Goal: Task Accomplishment & Management: Use online tool/utility

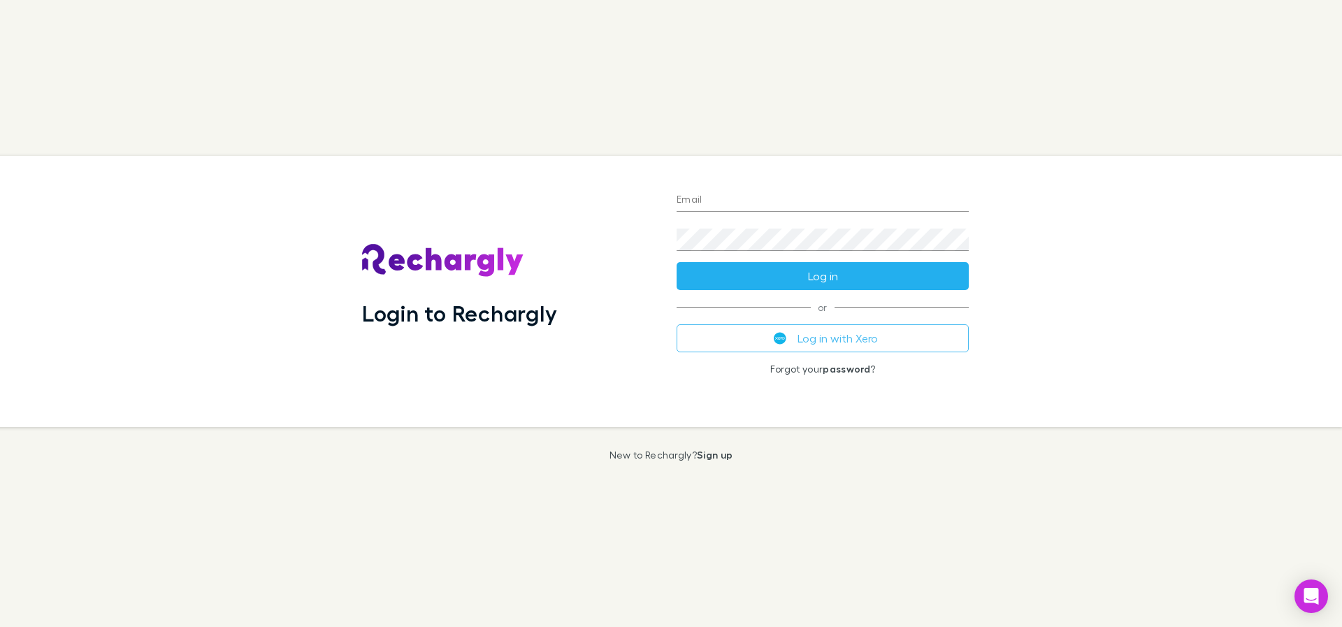
type input "**********"
click at [815, 277] on button "Log in" at bounding box center [823, 276] width 292 height 28
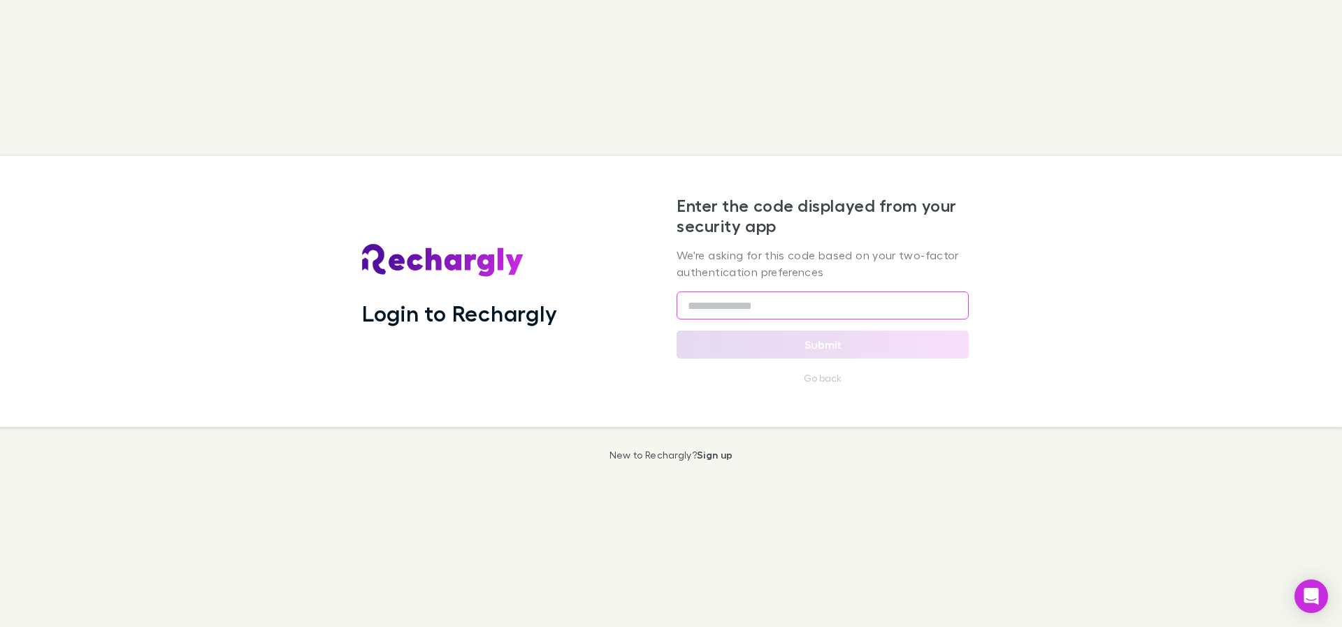
click at [785, 314] on input "text" at bounding box center [823, 305] width 292 height 28
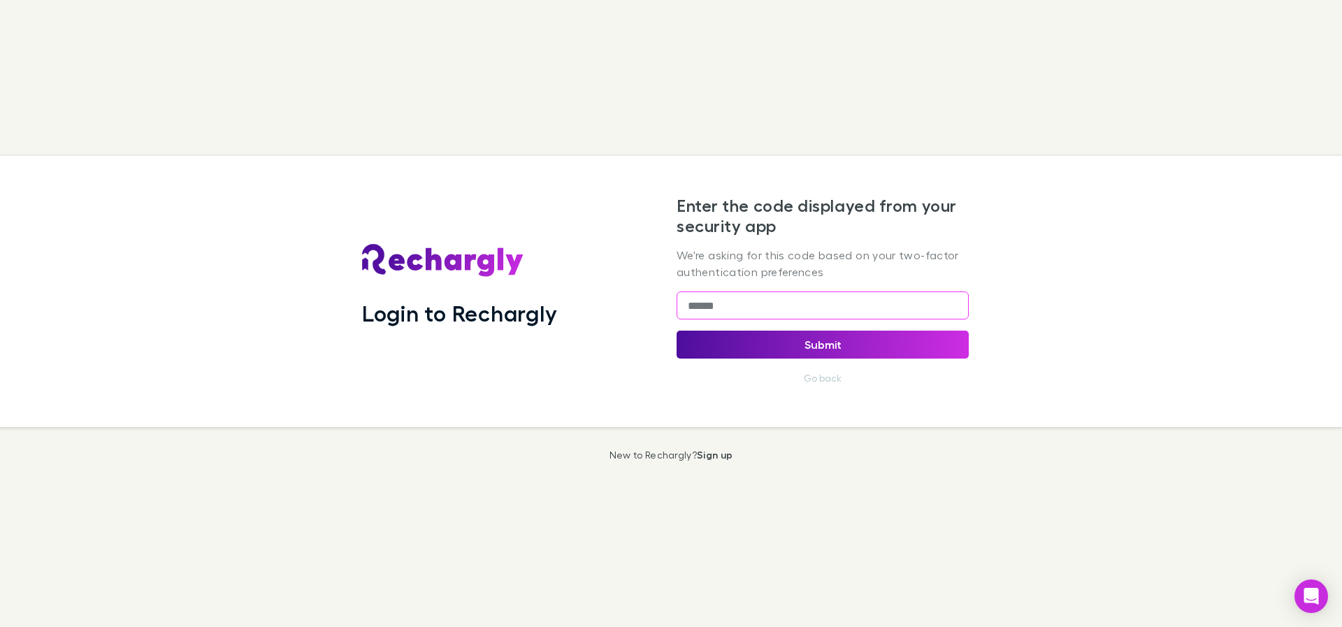
type input "******"
click at [914, 354] on button "Submit" at bounding box center [823, 345] width 292 height 28
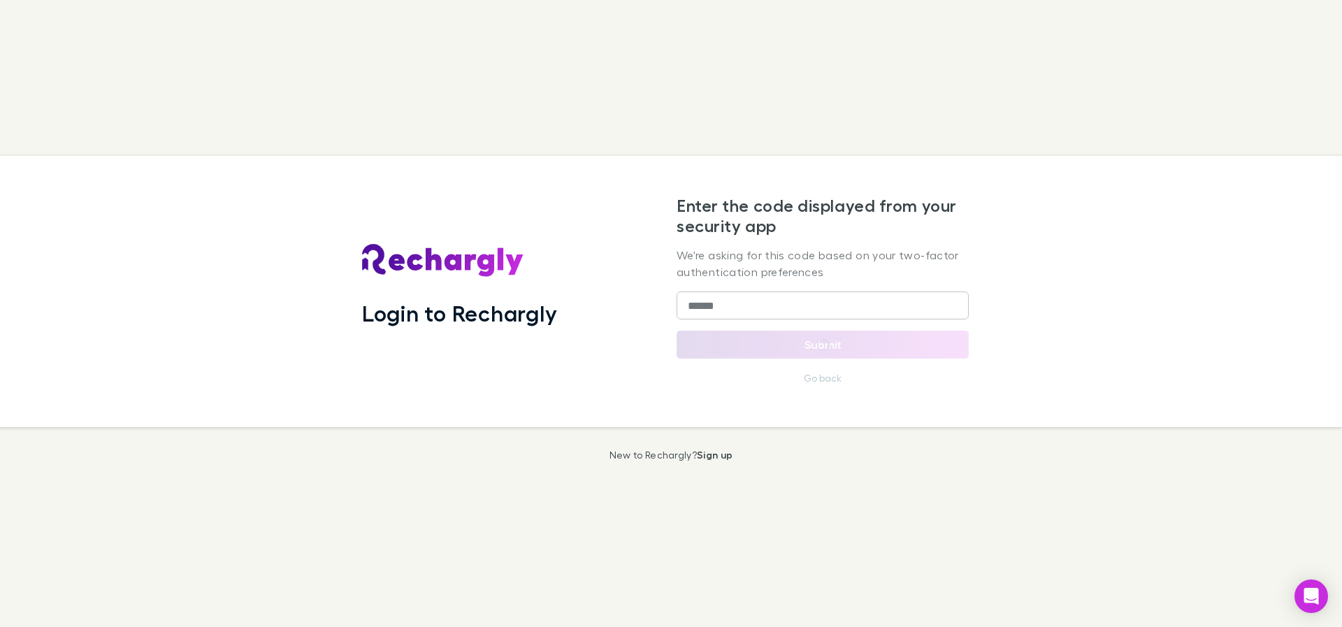
select select "****"
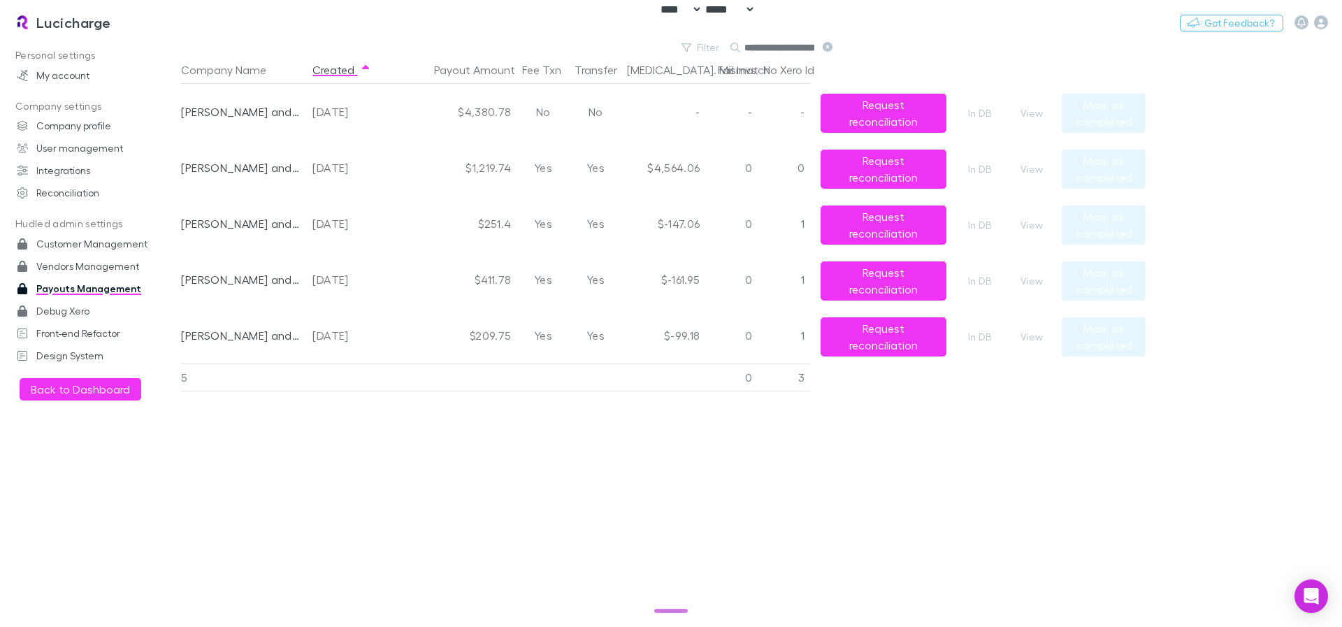
scroll to position [0, 51]
click at [1041, 227] on button "View" at bounding box center [1031, 225] width 45 height 17
click at [1018, 225] on button "View" at bounding box center [1031, 225] width 45 height 17
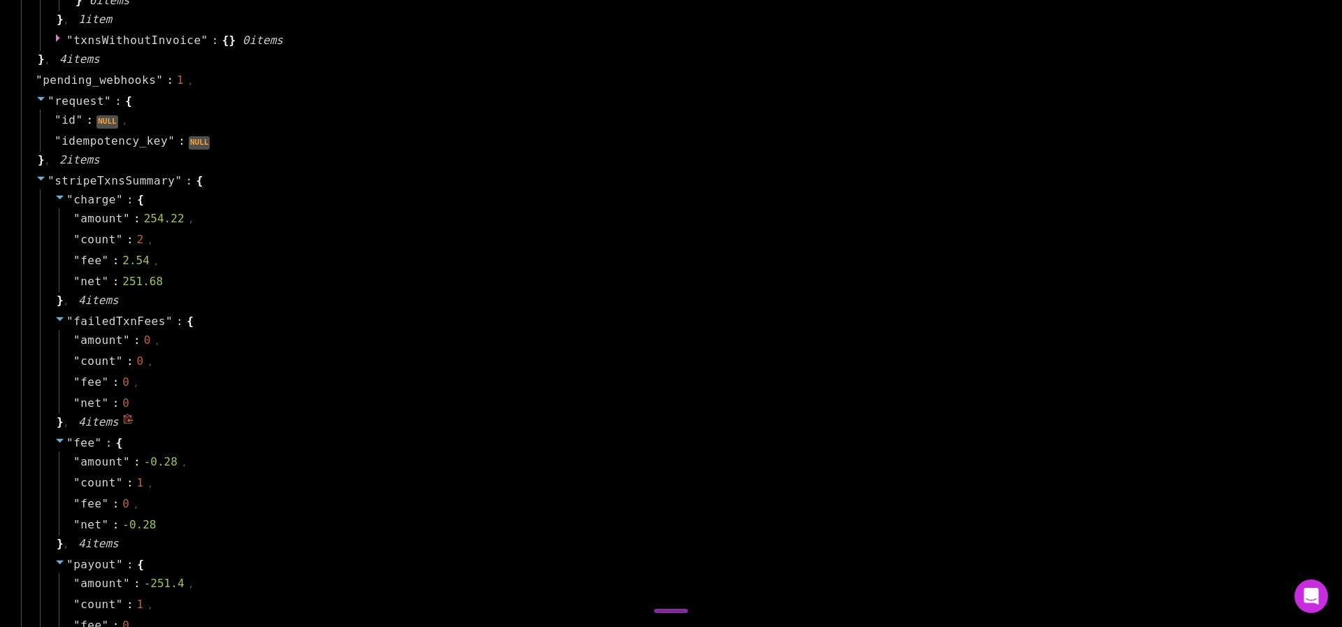
scroll to position [1258, 0]
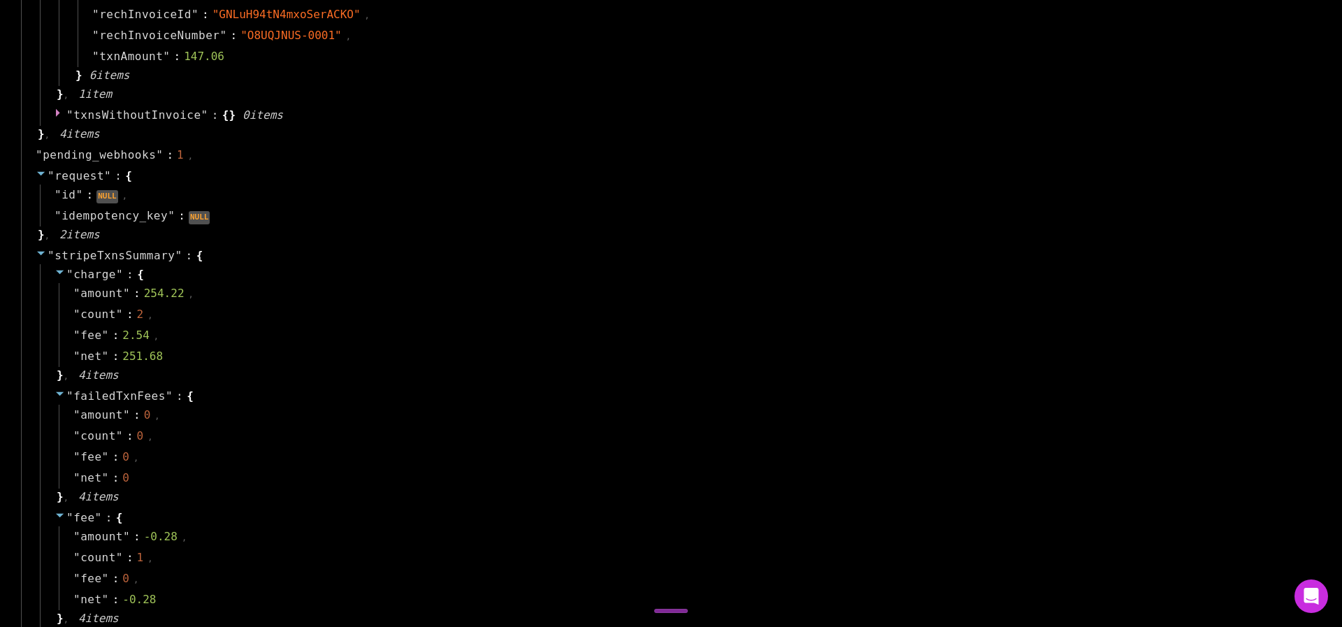
click at [40, 250] on icon at bounding box center [41, 252] width 11 height 11
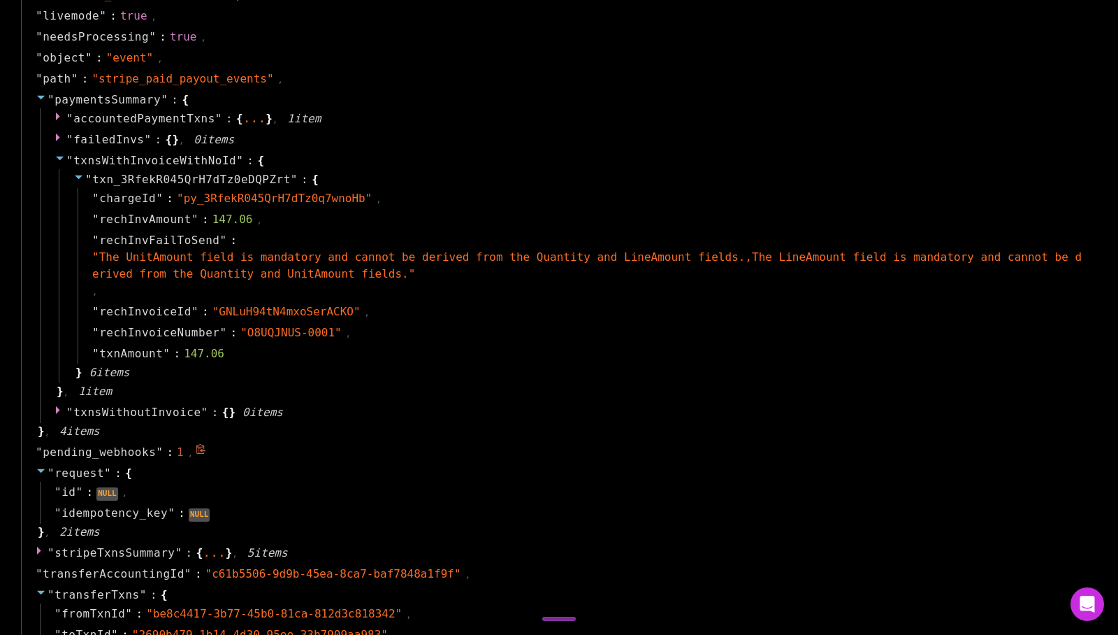
scroll to position [960, 0]
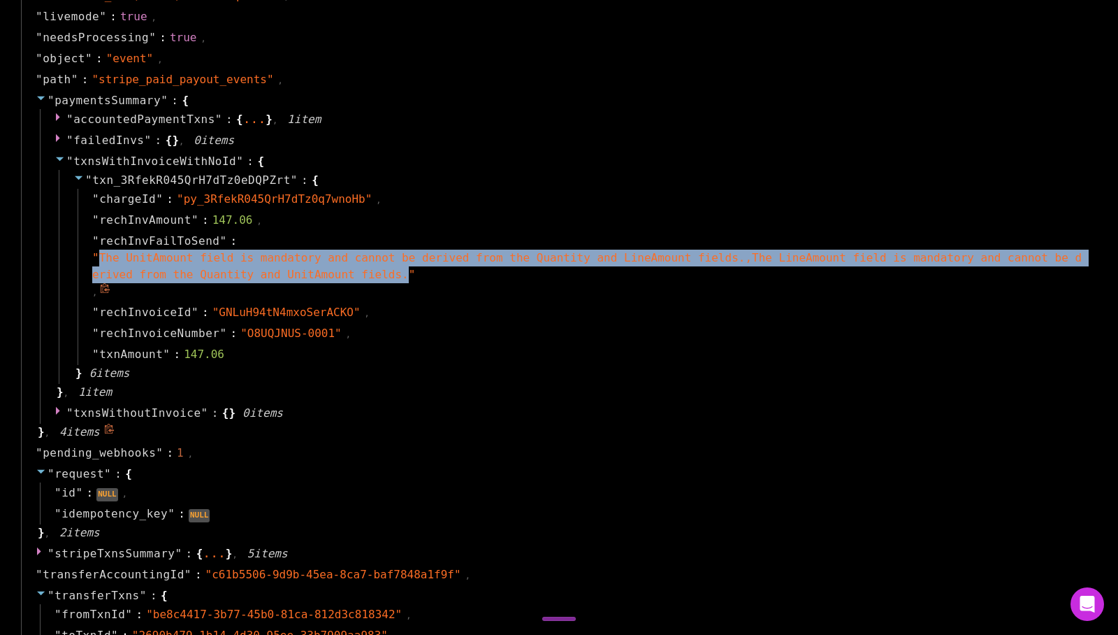
drag, startPoint x: 416, startPoint y: 276, endPoint x: 97, endPoint y: 259, distance: 319.2
click at [97, 259] on span "" The UnitAmount field is mandatory and cannot be derived from the Quantity and…" at bounding box center [587, 266] width 990 height 30
copy span "The UnitAmount field is mandatory and cannot be derived from the Quantity and L…"
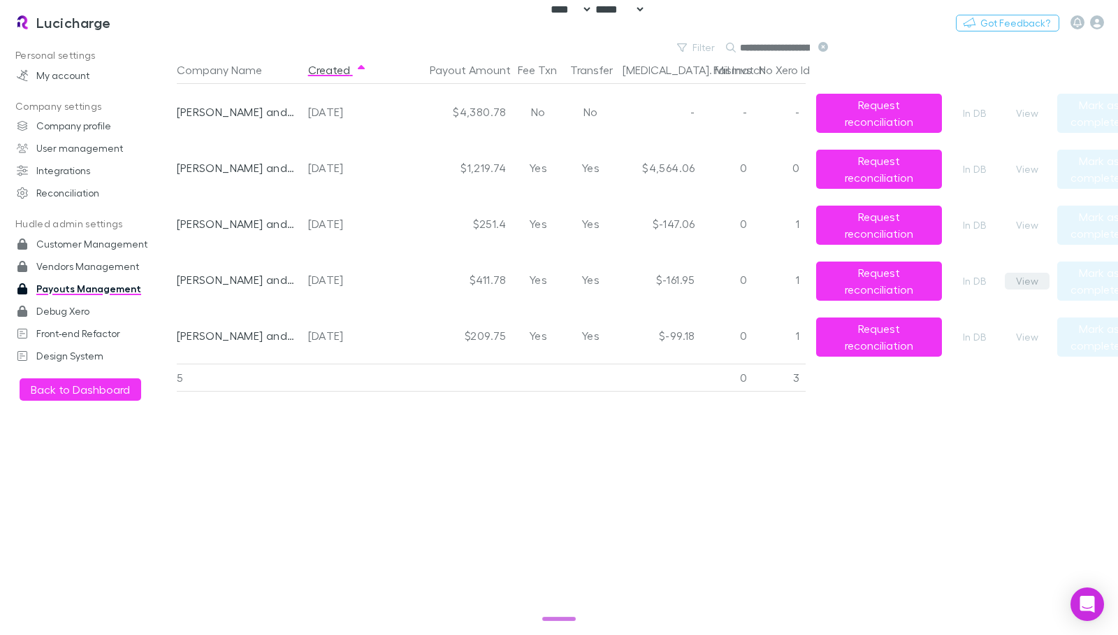
click at [1030, 281] on button "View" at bounding box center [1027, 281] width 45 height 17
click at [1029, 340] on button "View" at bounding box center [1027, 337] width 45 height 17
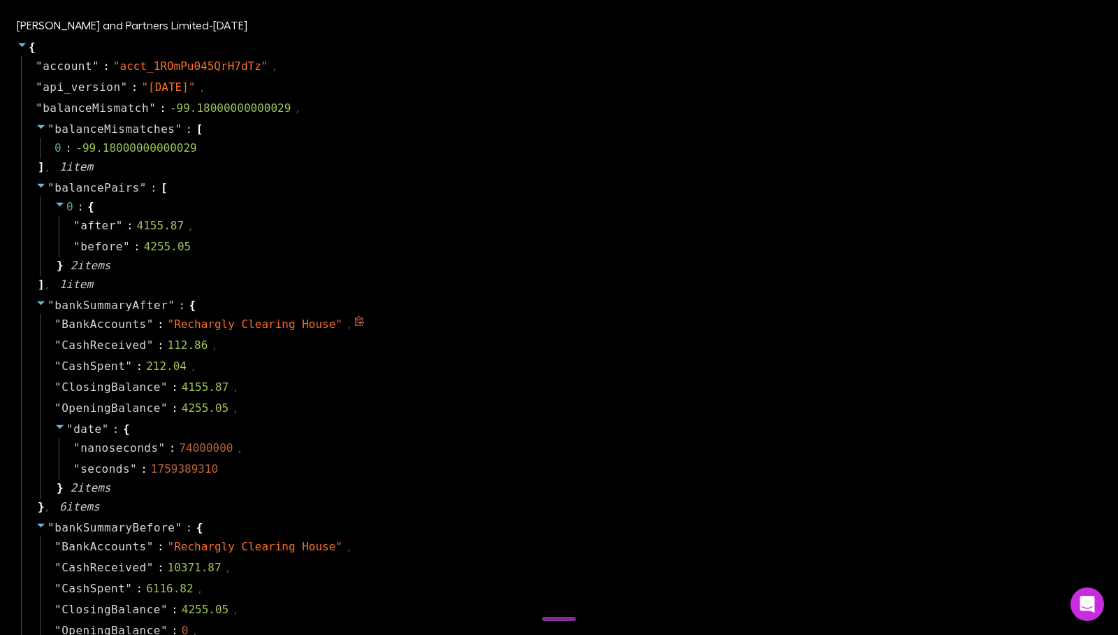
click at [740, 325] on div "" BankAccounts " : " Rechargly Clearing House " ," at bounding box center [569, 324] width 1058 height 21
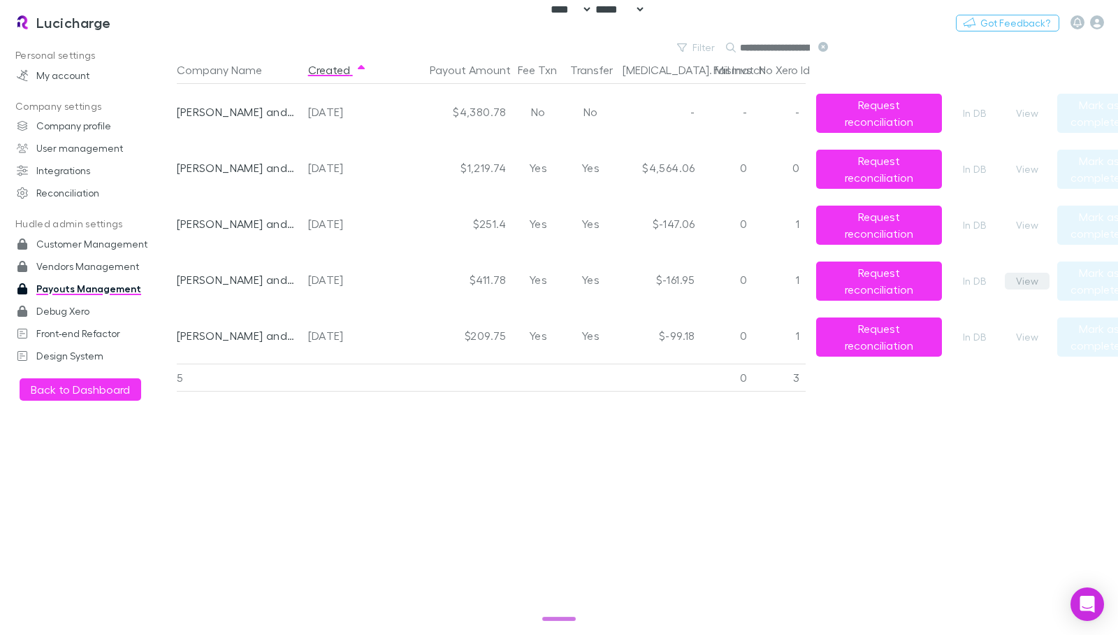
click at [1021, 278] on button "View" at bounding box center [1027, 281] width 45 height 17
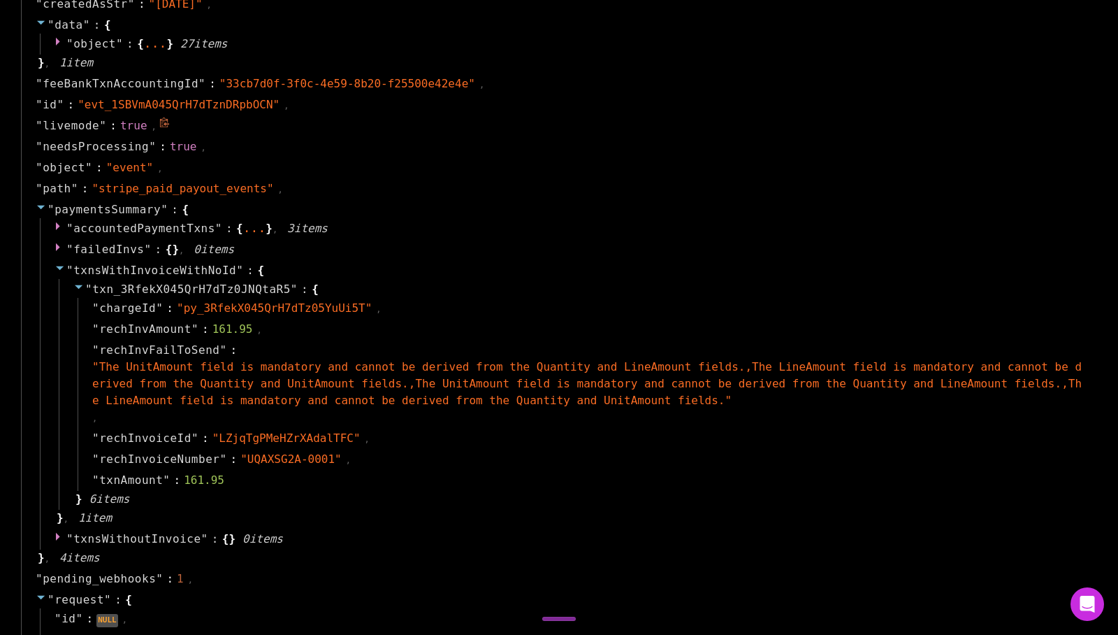
scroll to position [923, 0]
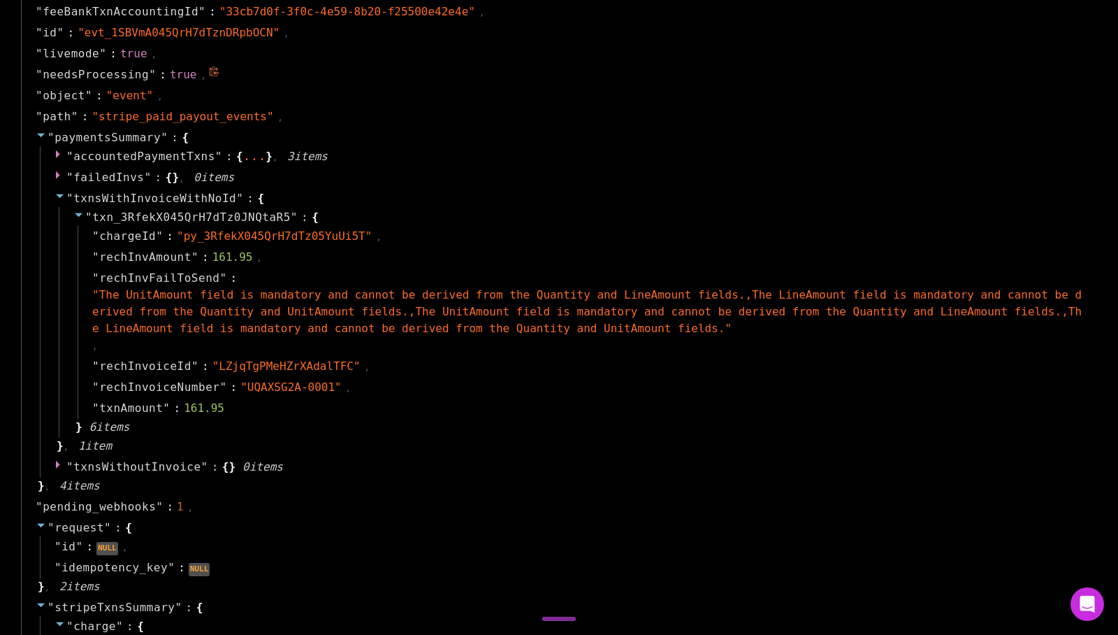
click at [860, 80] on div "" needsProcessing " : true ," at bounding box center [561, 74] width 1081 height 21
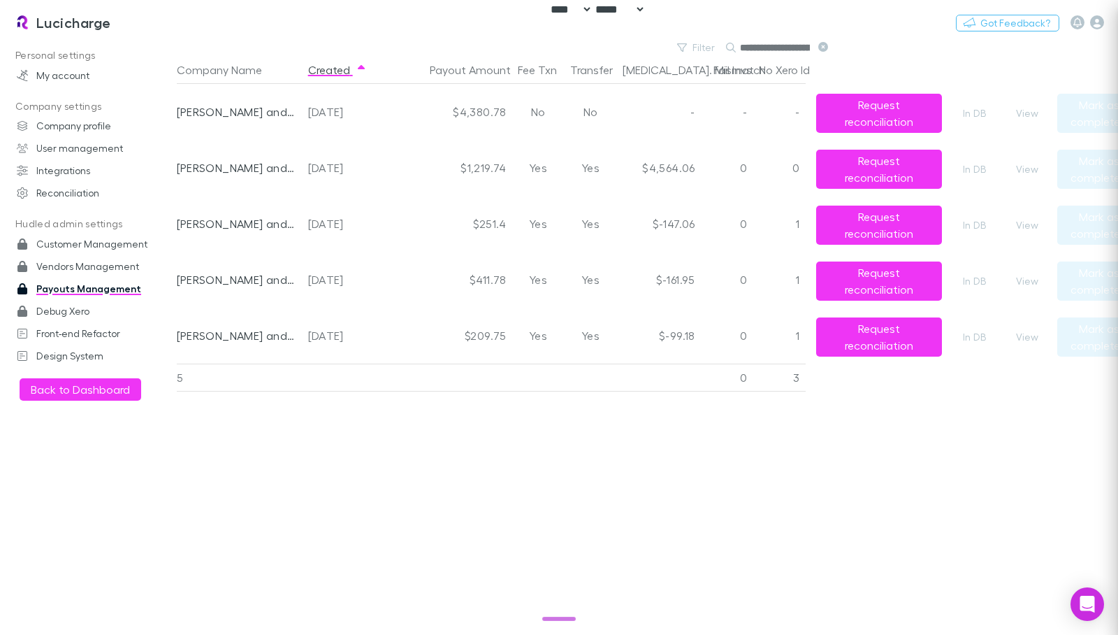
scroll to position [0, 0]
click at [158, 20] on button "Switch company" at bounding box center [171, 22] width 92 height 17
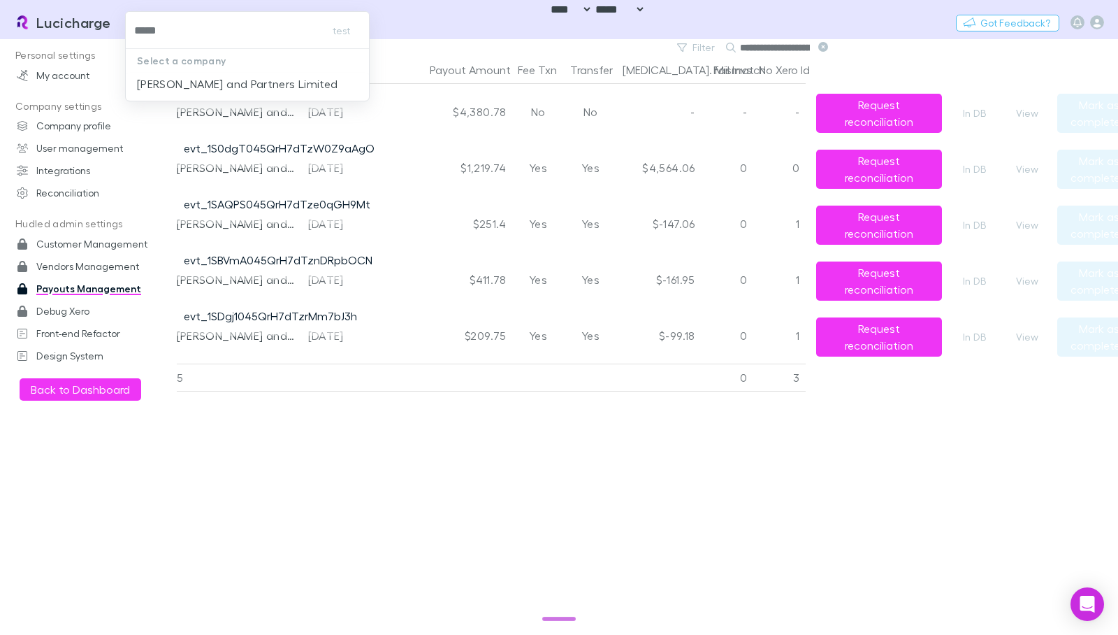
type input "******"
click at [177, 84] on p "[PERSON_NAME] and Partners Limited" at bounding box center [237, 83] width 201 height 17
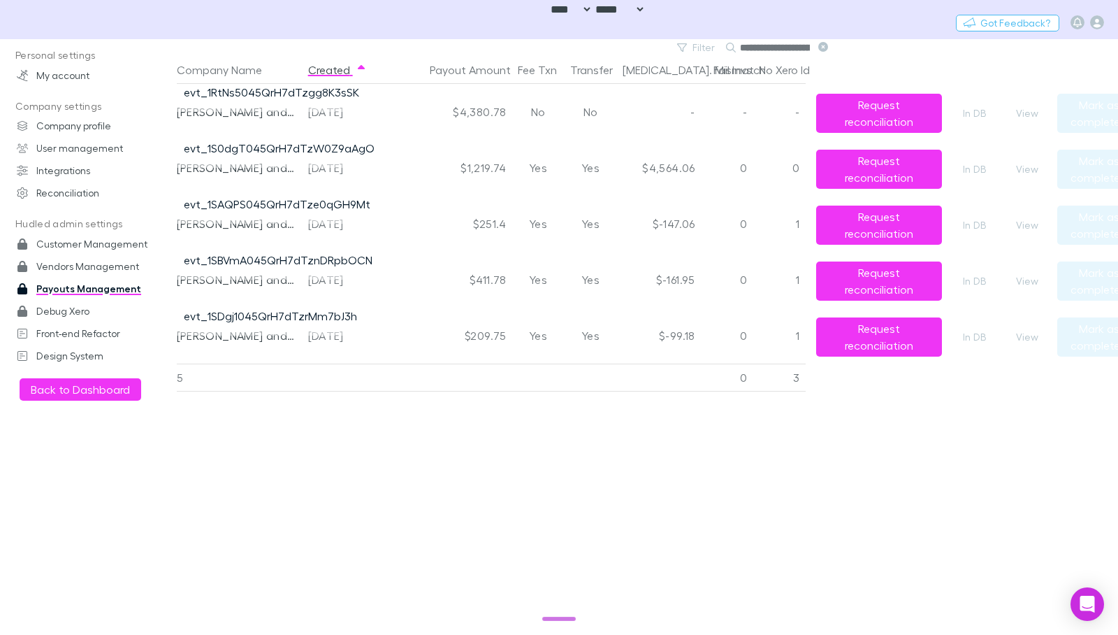
scroll to position [0, 51]
click at [532, 452] on div "Company Name Created Payout Amount Fee Txn Transfer Bal. Mismatch Fail Invs No …" at bounding box center [659, 345] width 965 height 579
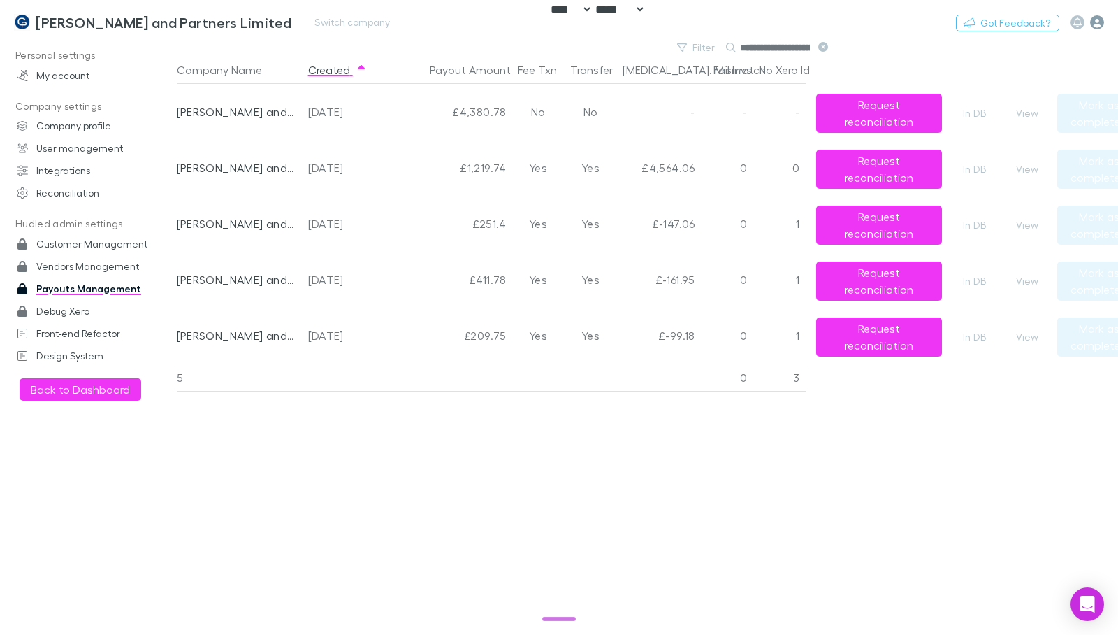
click at [1094, 21] on icon "button" at bounding box center [1097, 22] width 14 height 14
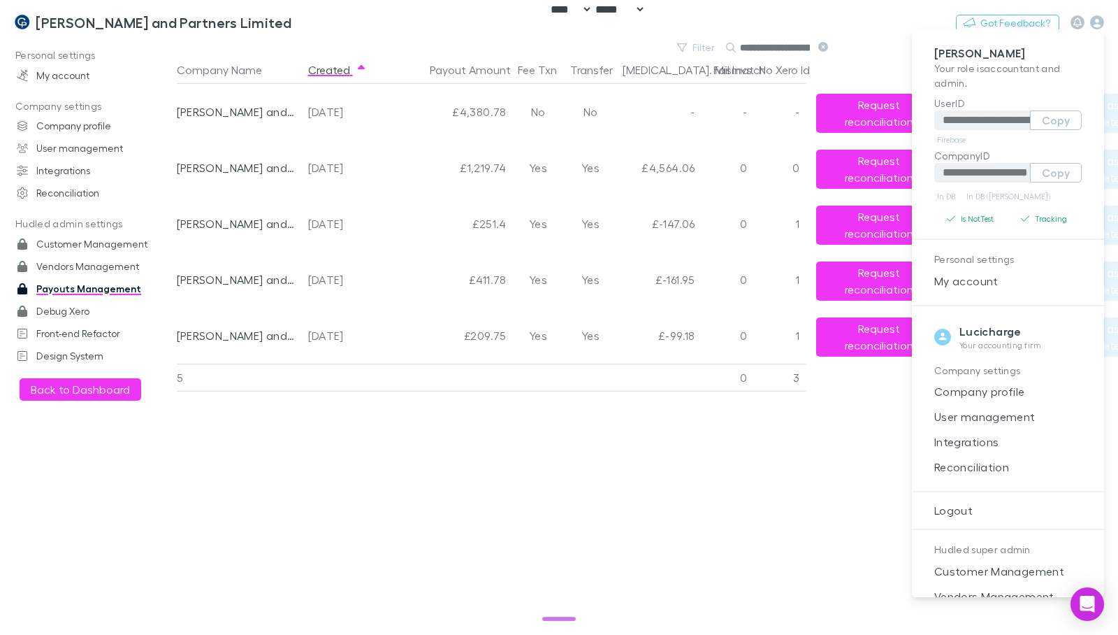
click at [84, 33] on div at bounding box center [559, 317] width 1118 height 635
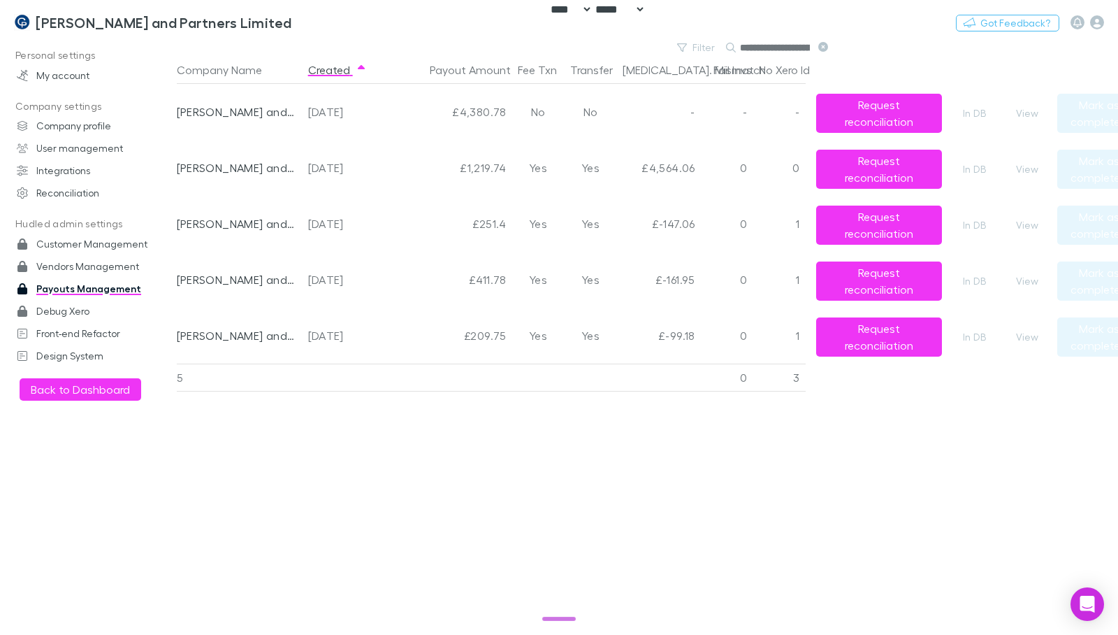
click at [80, 20] on div "**********" at bounding box center [559, 317] width 1118 height 635
click at [73, 22] on h3 "[PERSON_NAME] and Partners Limited" at bounding box center [164, 22] width 257 height 17
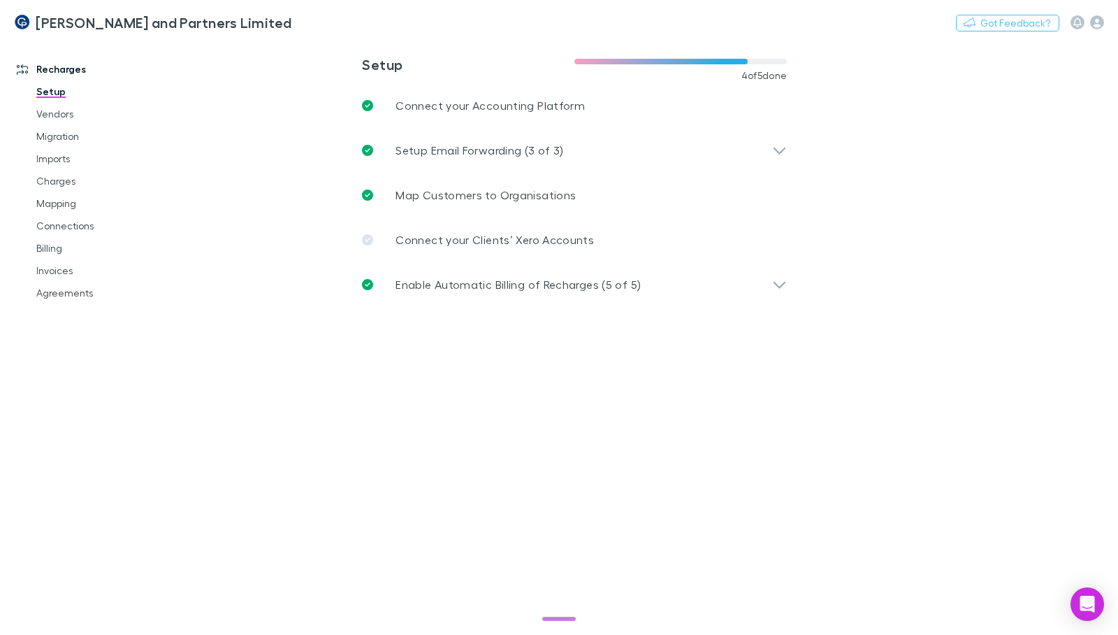
click at [807, 173] on main "**********" at bounding box center [648, 337] width 942 height 596
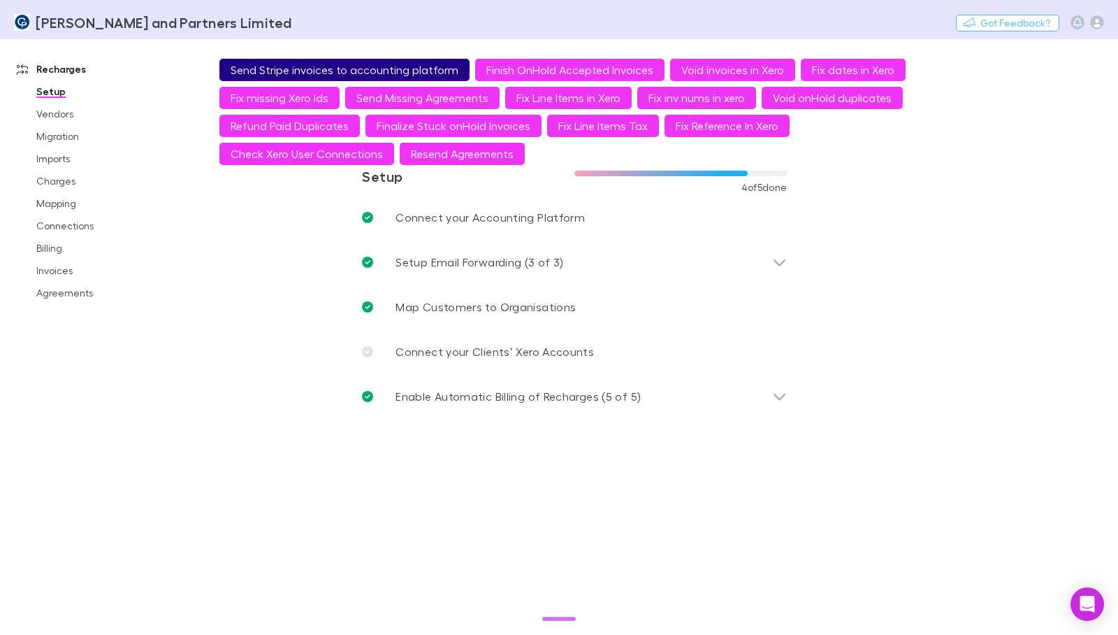
click at [340, 65] on button "Send Stripe invoices to accounting platform" at bounding box center [344, 70] width 250 height 22
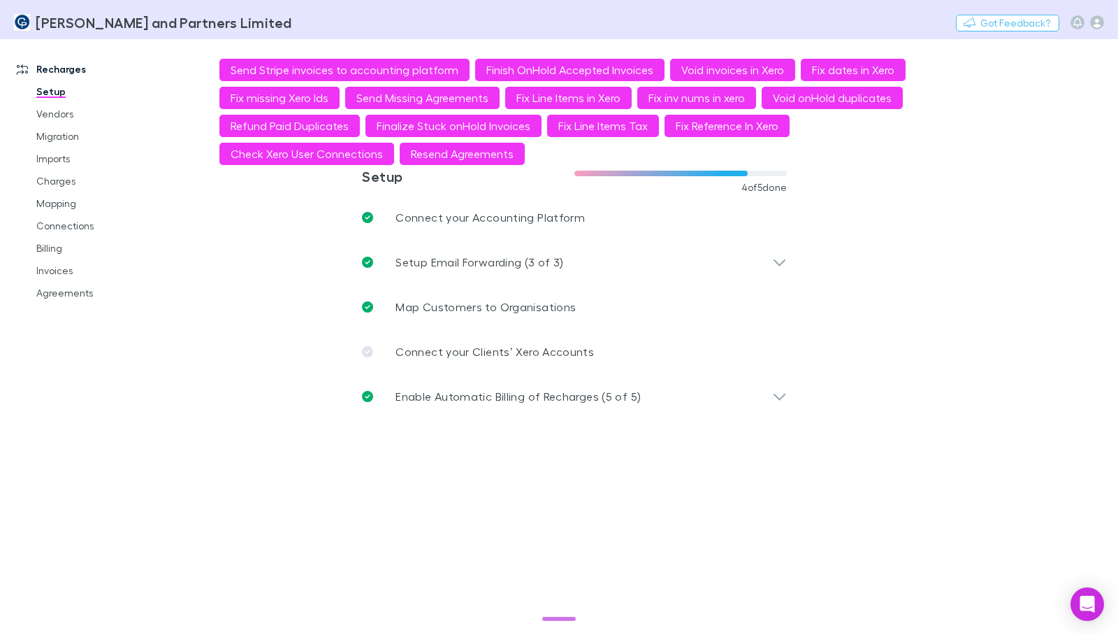
click at [1002, 82] on main "**********" at bounding box center [648, 337] width 942 height 596
click at [1097, 27] on icon "button" at bounding box center [1097, 22] width 14 height 14
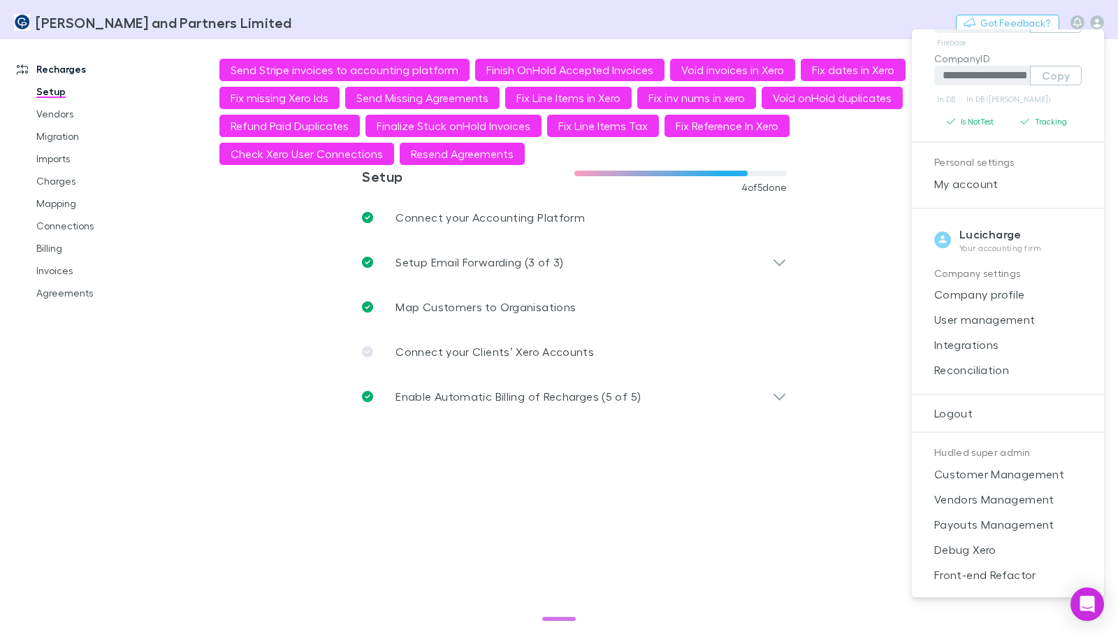
scroll to position [98, 0]
click at [1027, 524] on span "Payouts Management" at bounding box center [1008, 523] width 170 height 17
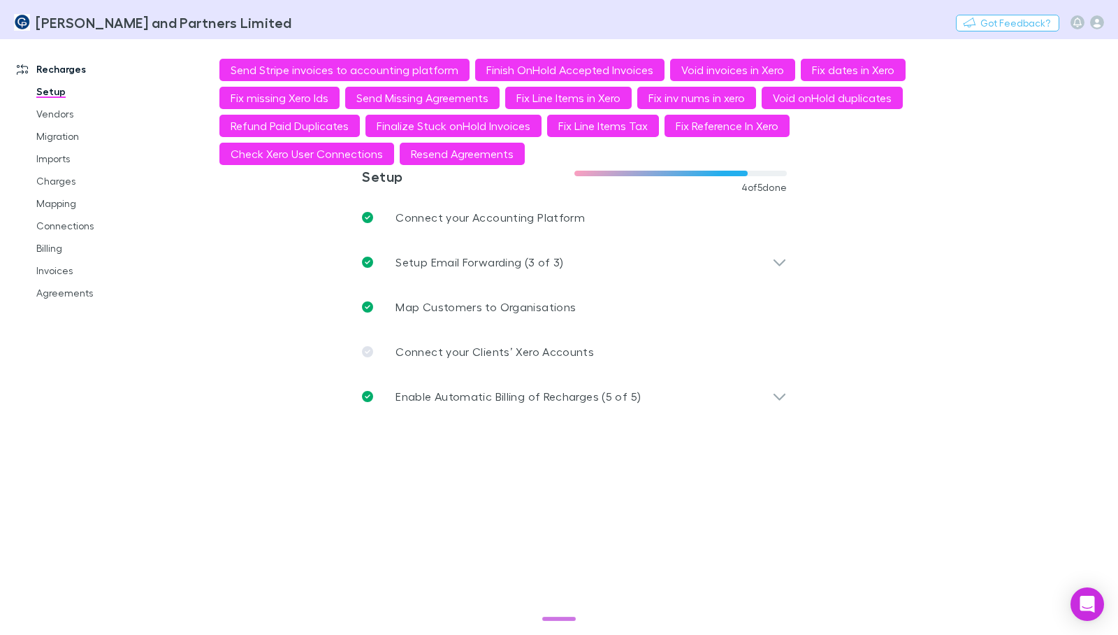
select select "****"
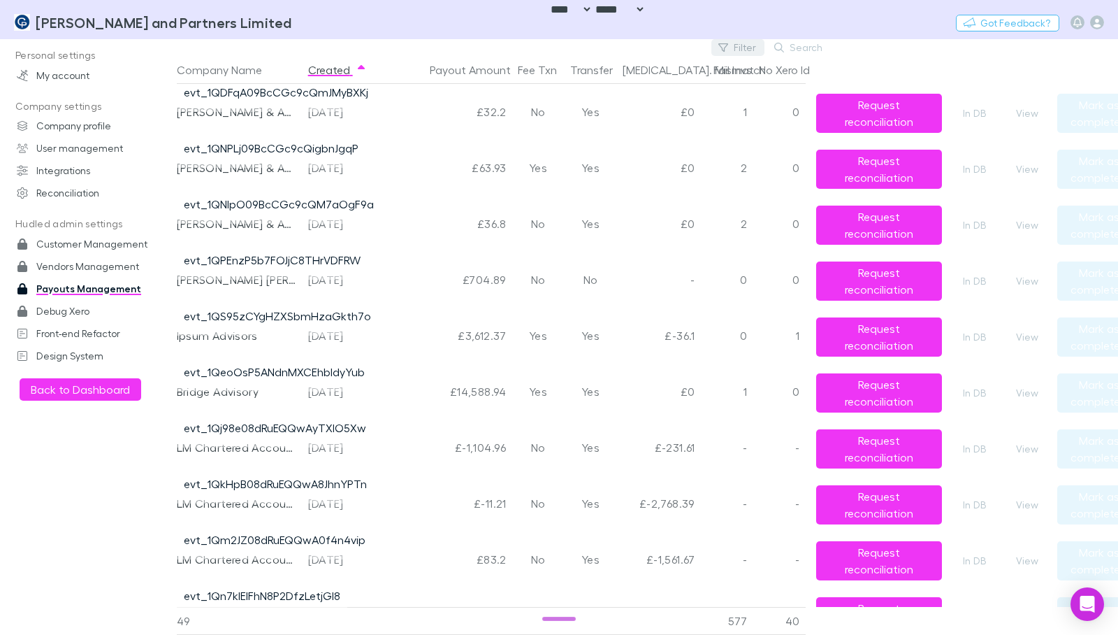
click at [743, 53] on button "Filter" at bounding box center [738, 47] width 53 height 17
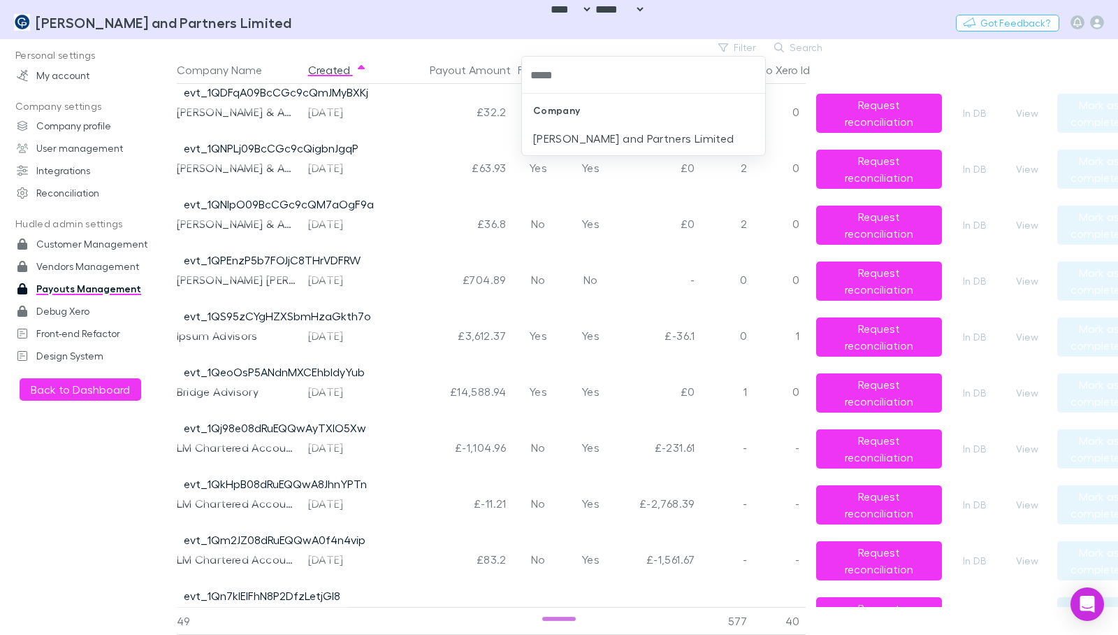
type input "******"
click at [619, 134] on li "[PERSON_NAME] and Partners Limited" at bounding box center [643, 138] width 243 height 22
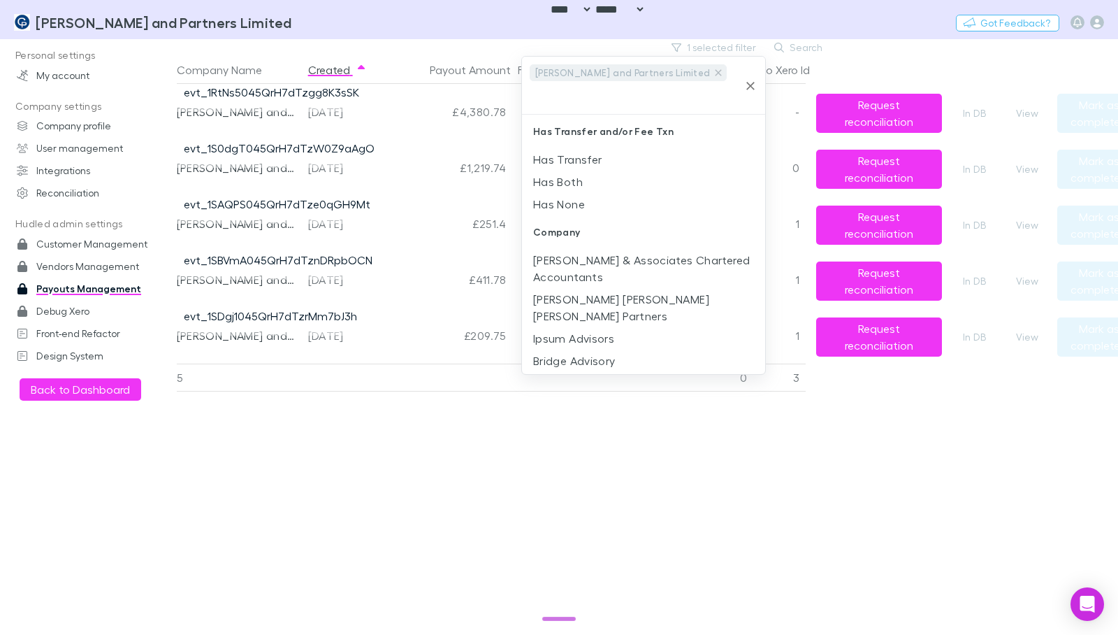
click at [637, 442] on div at bounding box center [559, 317] width 1118 height 635
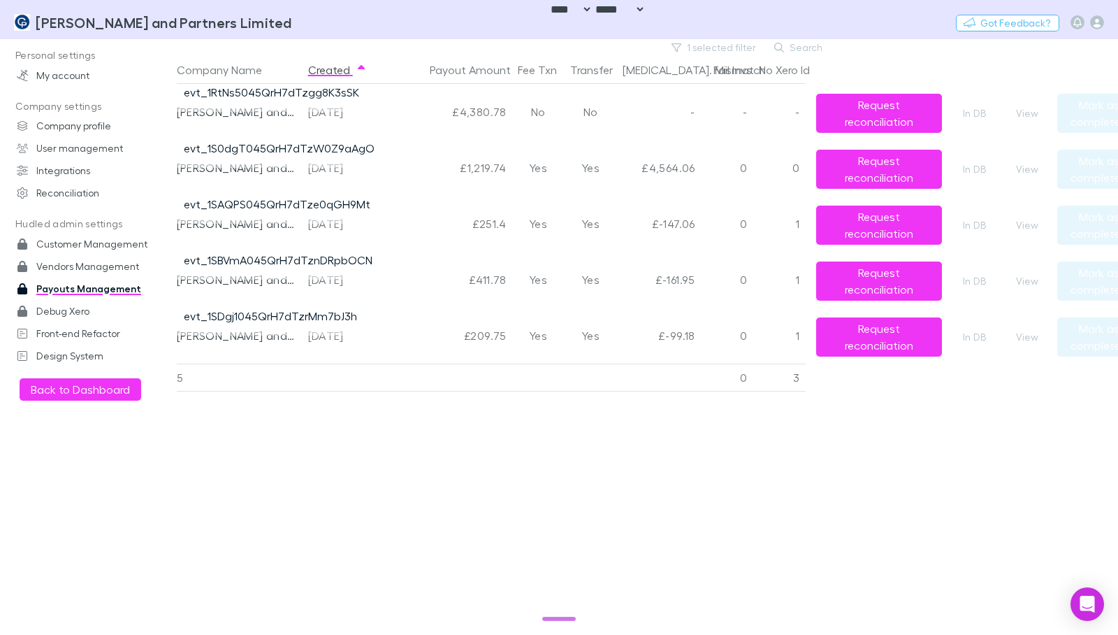
click at [688, 507] on div "Company Name Created Payout Amount Fee Txn Transfer Bal. Mismatch Fail Invs No …" at bounding box center [659, 345] width 965 height 579
click at [97, 25] on h3 "[PERSON_NAME] and Partners Limited" at bounding box center [164, 22] width 257 height 17
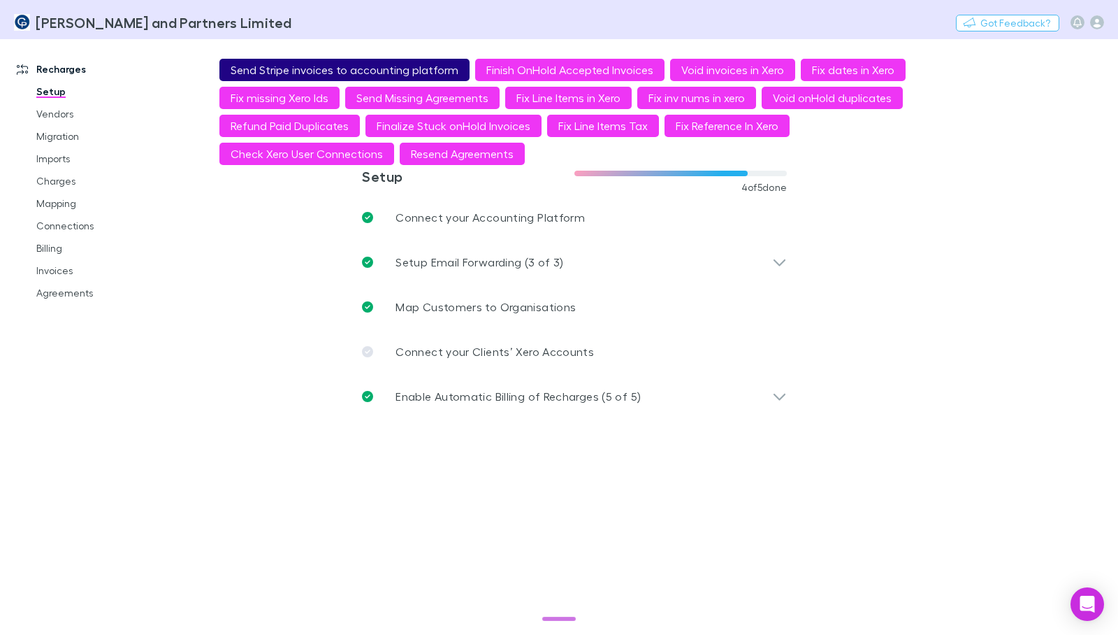
click at [329, 68] on button "Send Stripe invoices to accounting platform" at bounding box center [344, 70] width 250 height 22
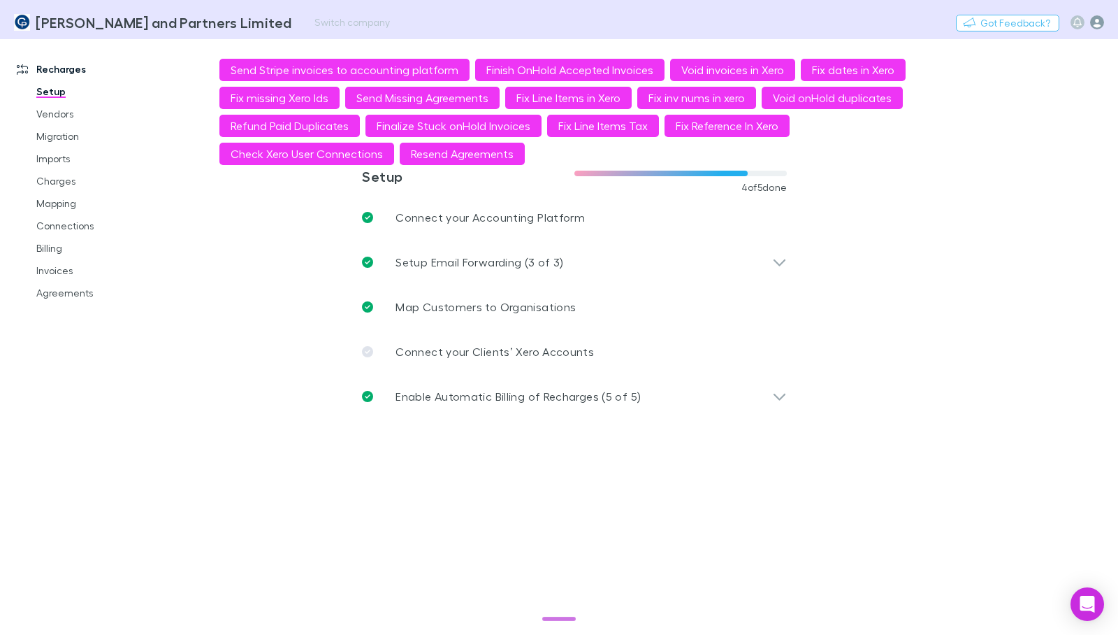
click at [1090, 23] on icon "button" at bounding box center [1097, 22] width 14 height 14
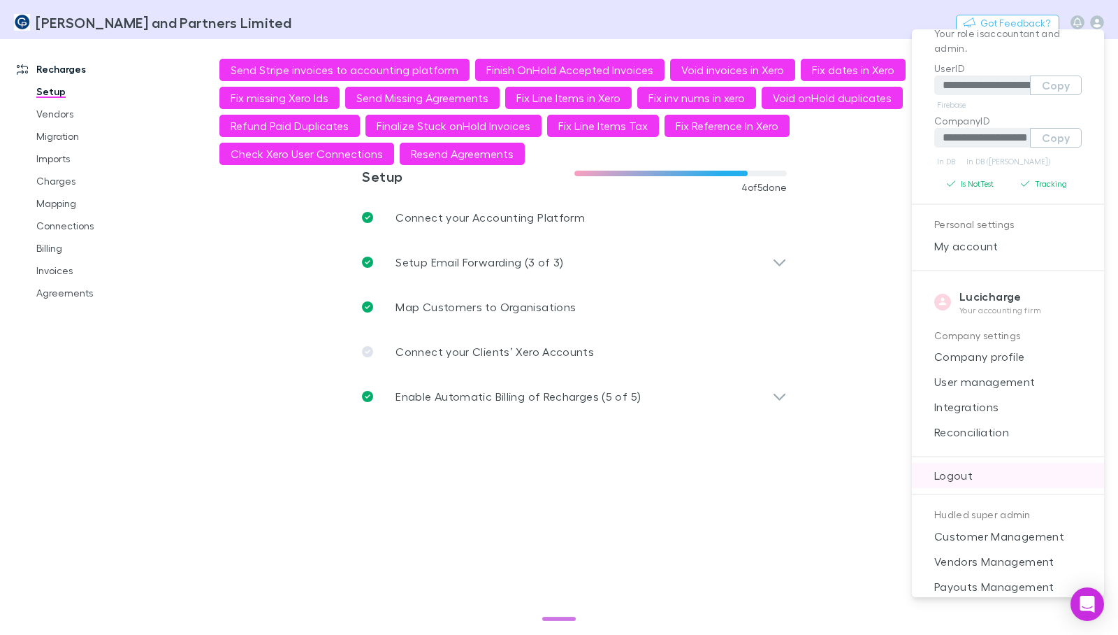
scroll to position [98, 0]
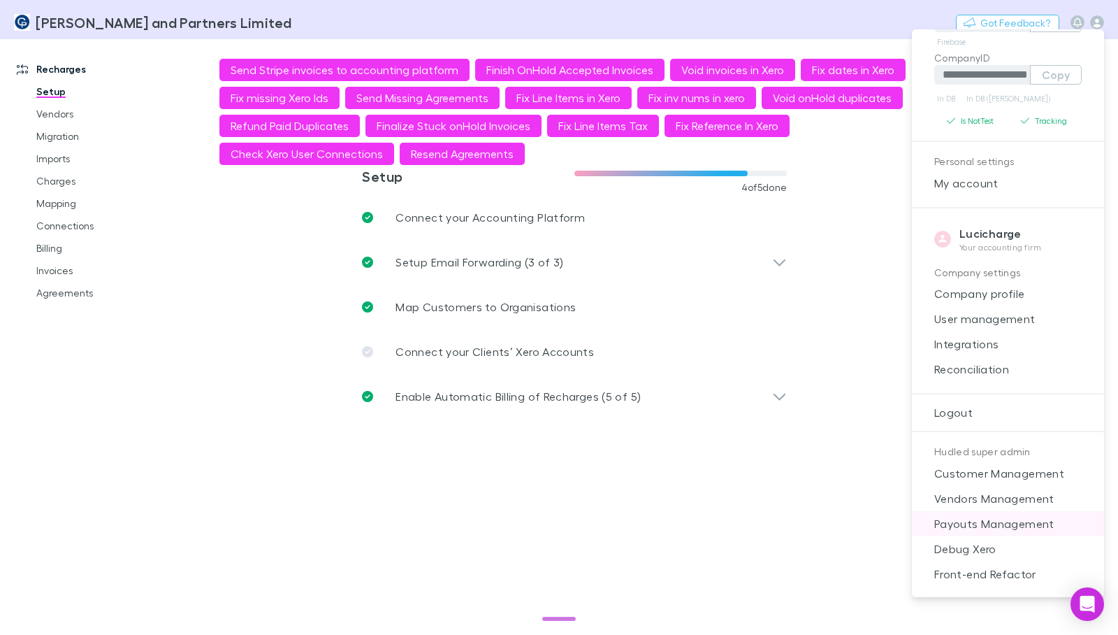
click at [1000, 525] on span "Payouts Management" at bounding box center [1008, 523] width 170 height 17
select select "****"
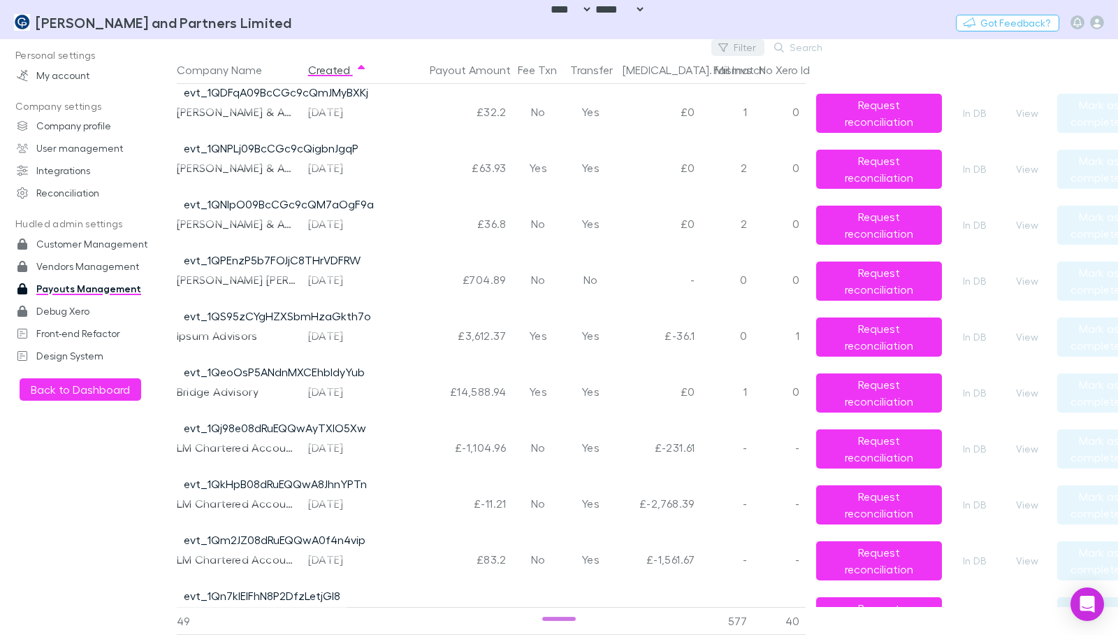
click at [749, 50] on button "Filter" at bounding box center [738, 47] width 53 height 17
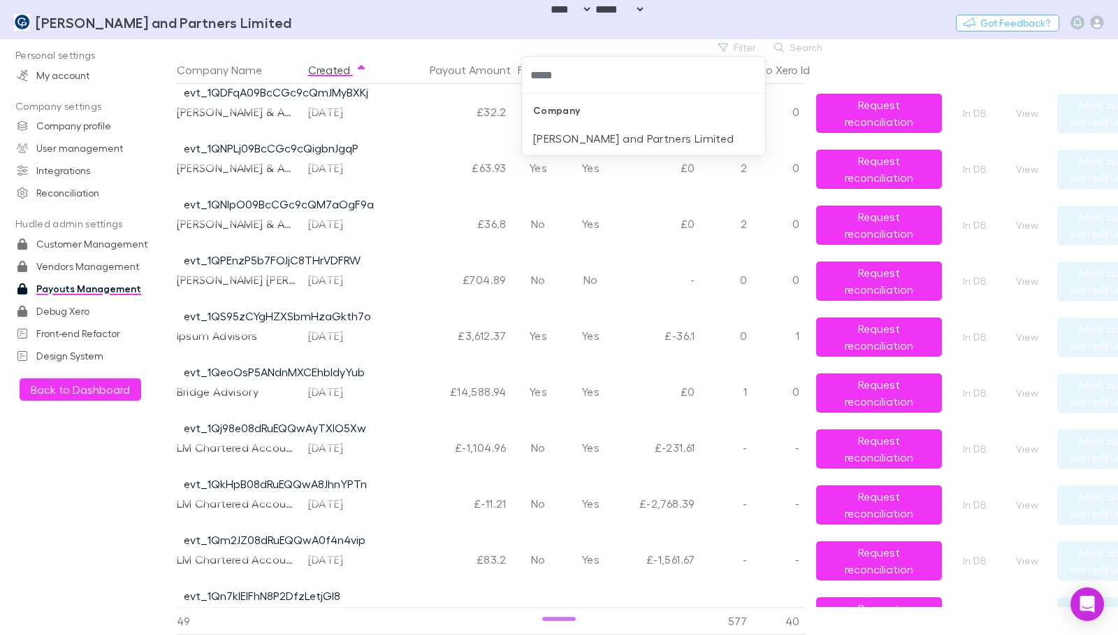
type input "******"
click at [652, 142] on li "[PERSON_NAME] and Partners Limited" at bounding box center [643, 138] width 243 height 22
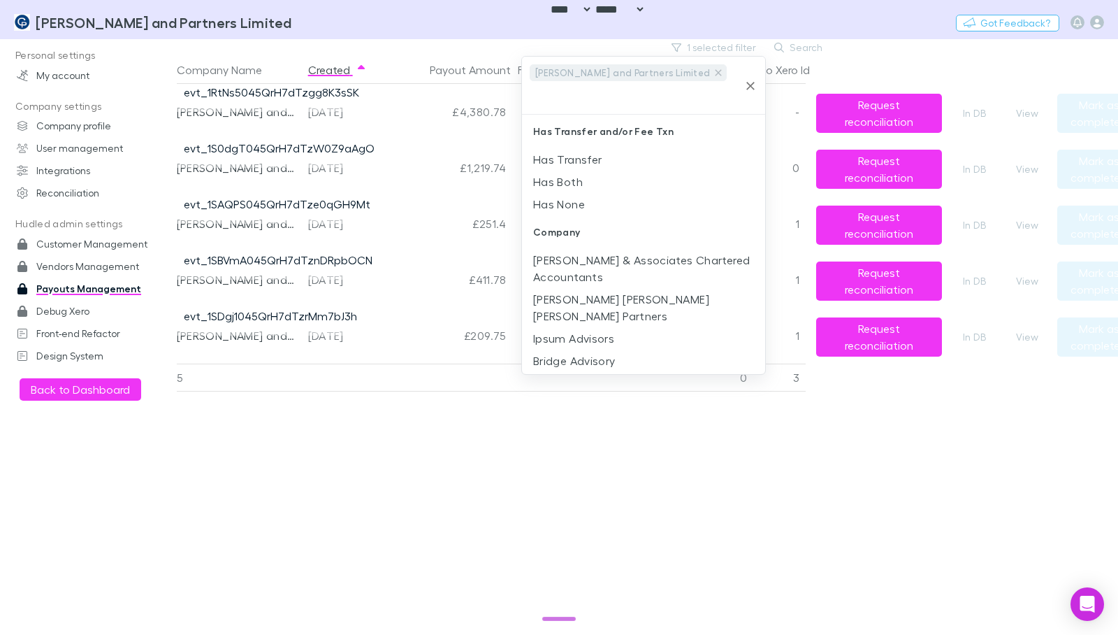
click at [933, 48] on div at bounding box center [559, 317] width 1118 height 635
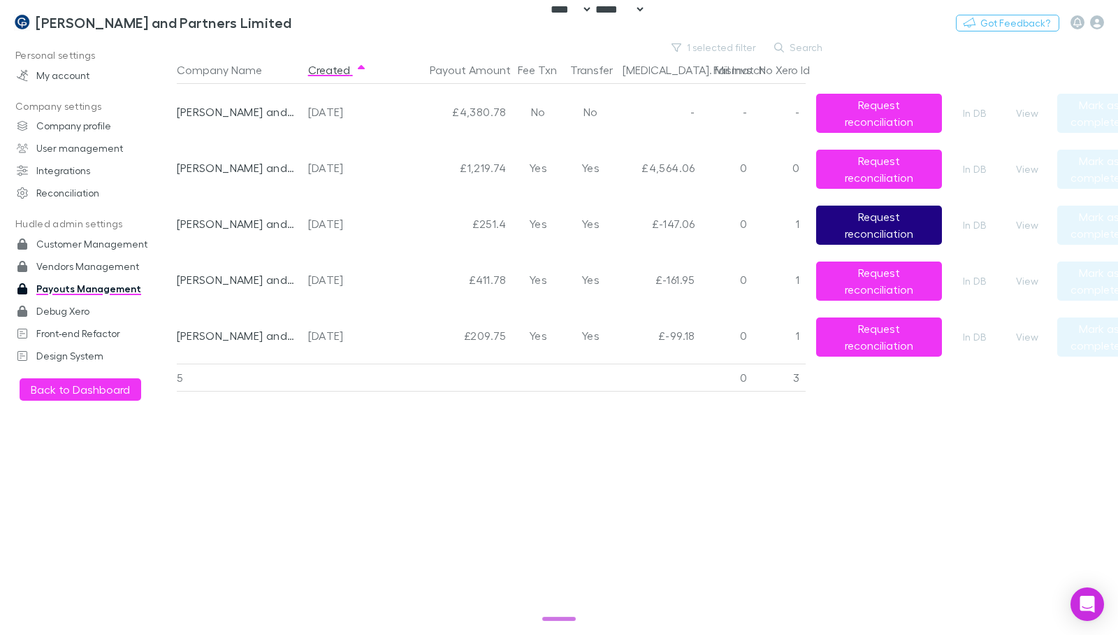
click at [846, 223] on button "Request reconciliation" at bounding box center [879, 225] width 126 height 39
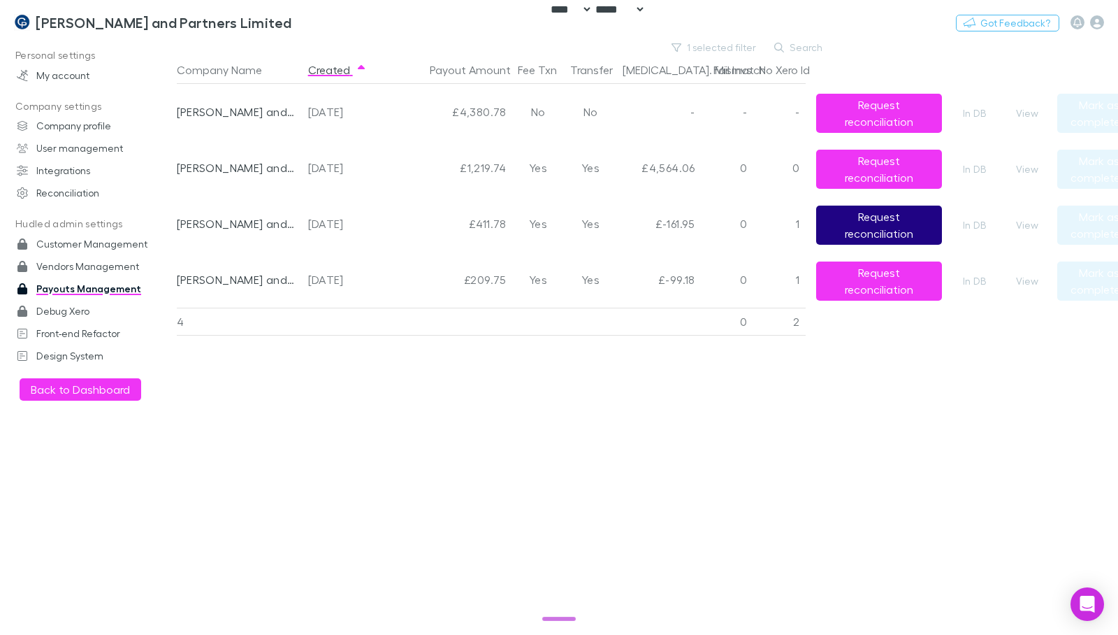
click at [853, 232] on button "Request reconciliation" at bounding box center [879, 225] width 126 height 39
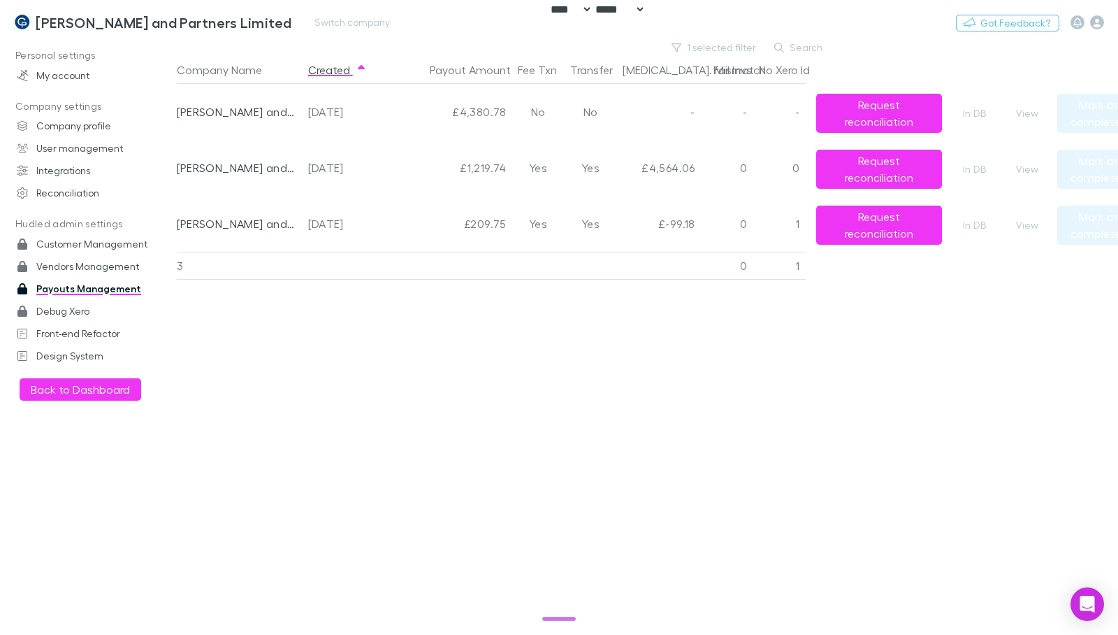
click at [877, 225] on button "Request reconciliation" at bounding box center [879, 225] width 126 height 39
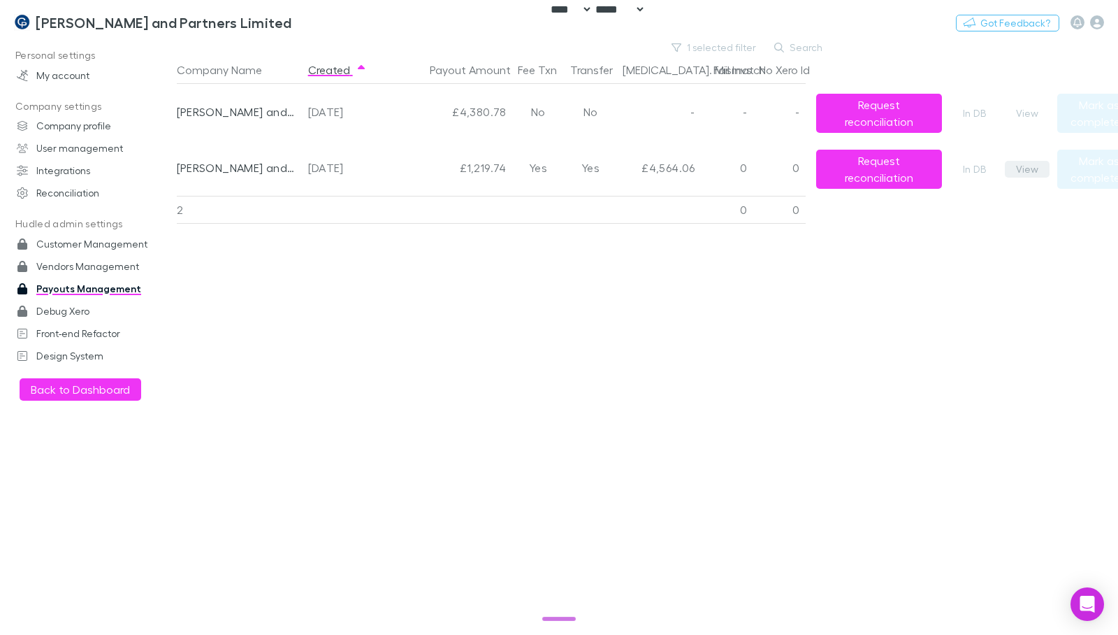
click at [1032, 171] on button "View" at bounding box center [1027, 169] width 45 height 17
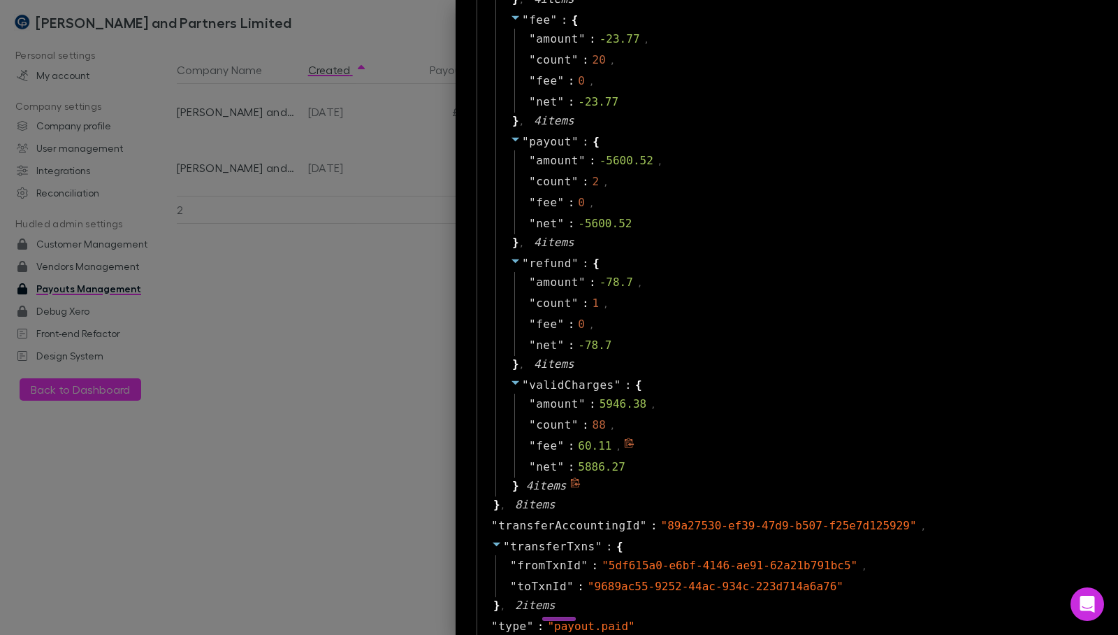
scroll to position [1962, 0]
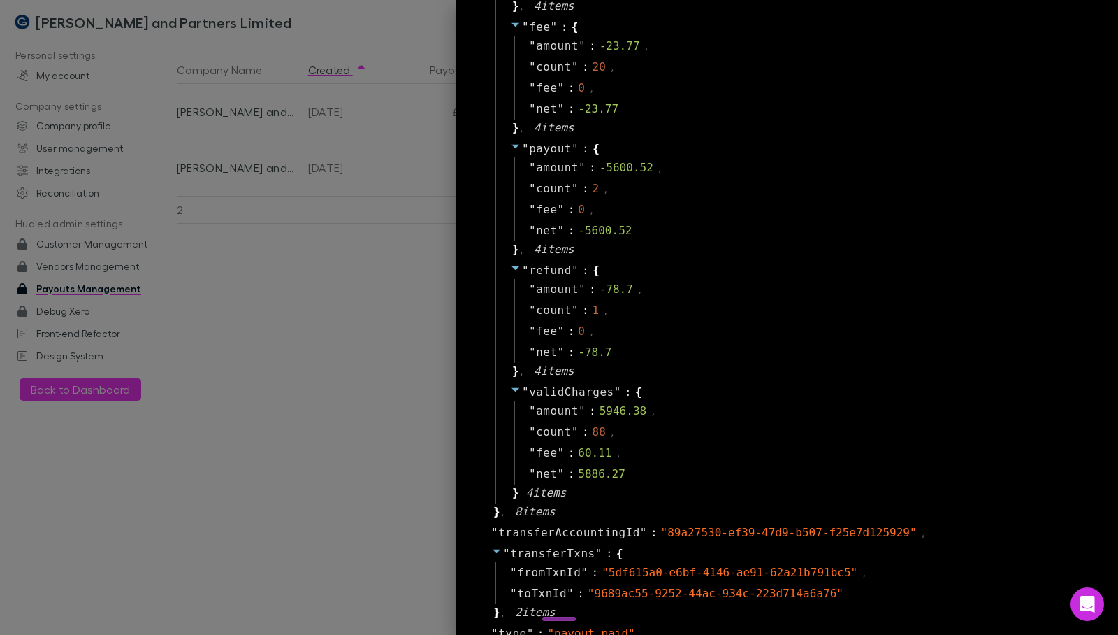
click at [389, 373] on div at bounding box center [559, 317] width 1118 height 635
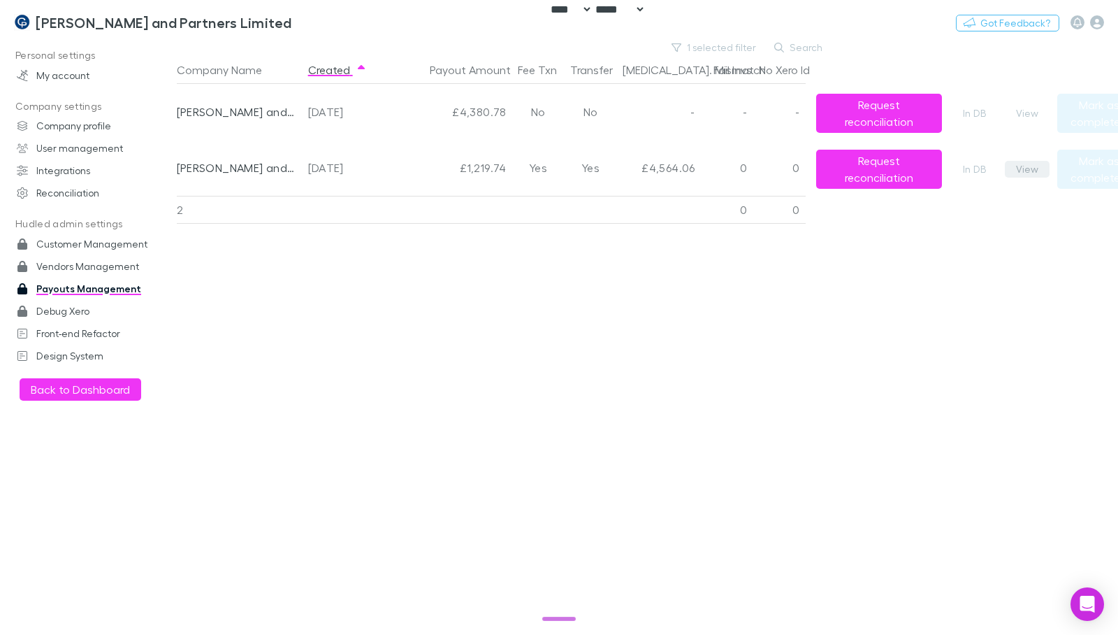
click at [1033, 172] on button "View" at bounding box center [1027, 169] width 45 height 17
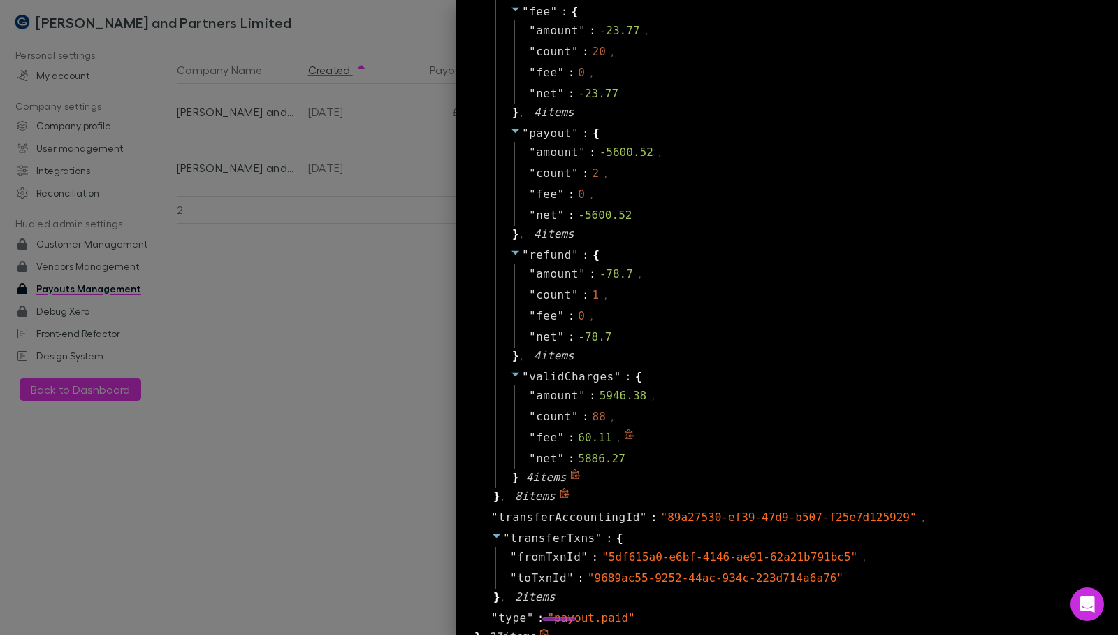
scroll to position [1962, 0]
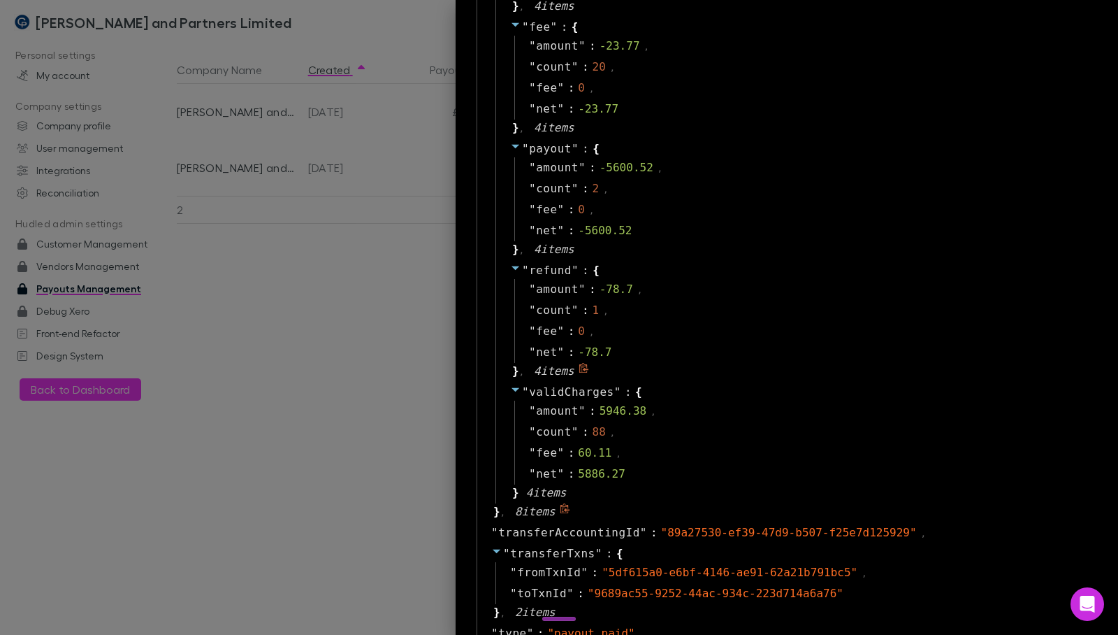
click at [480, 372] on div "" stripeTxnsSummary " : { " charge " : { " amount " : 6200.6 , " count " : 90 ,…" at bounding box center [789, 16] width 625 height 1011
click at [336, 336] on div at bounding box center [559, 317] width 1118 height 635
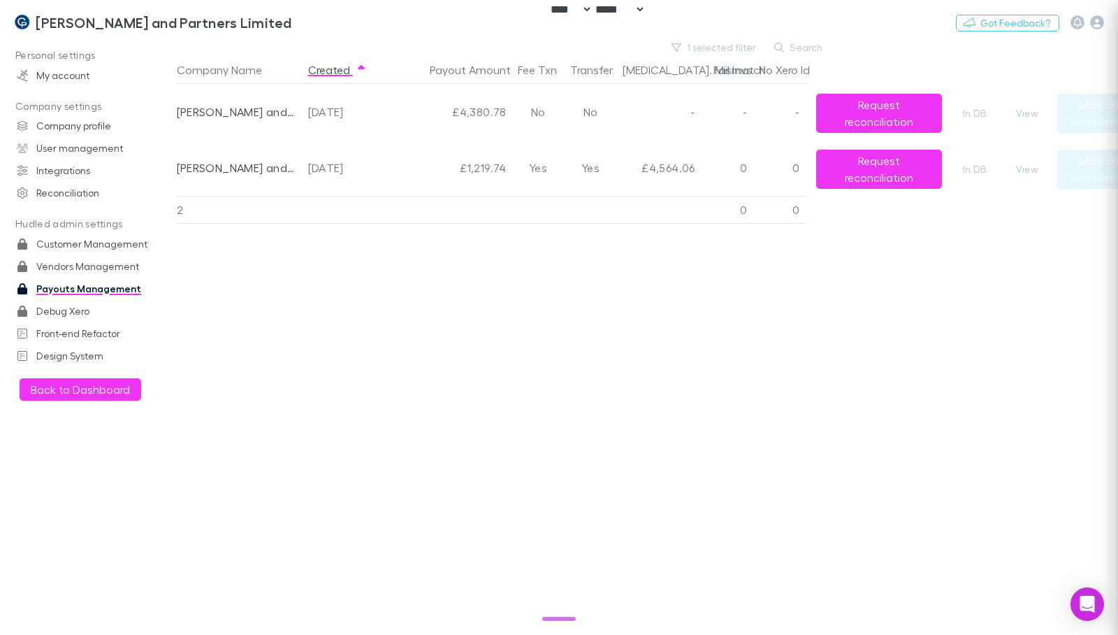
scroll to position [0, 0]
click at [1017, 172] on button "View" at bounding box center [1027, 169] width 45 height 17
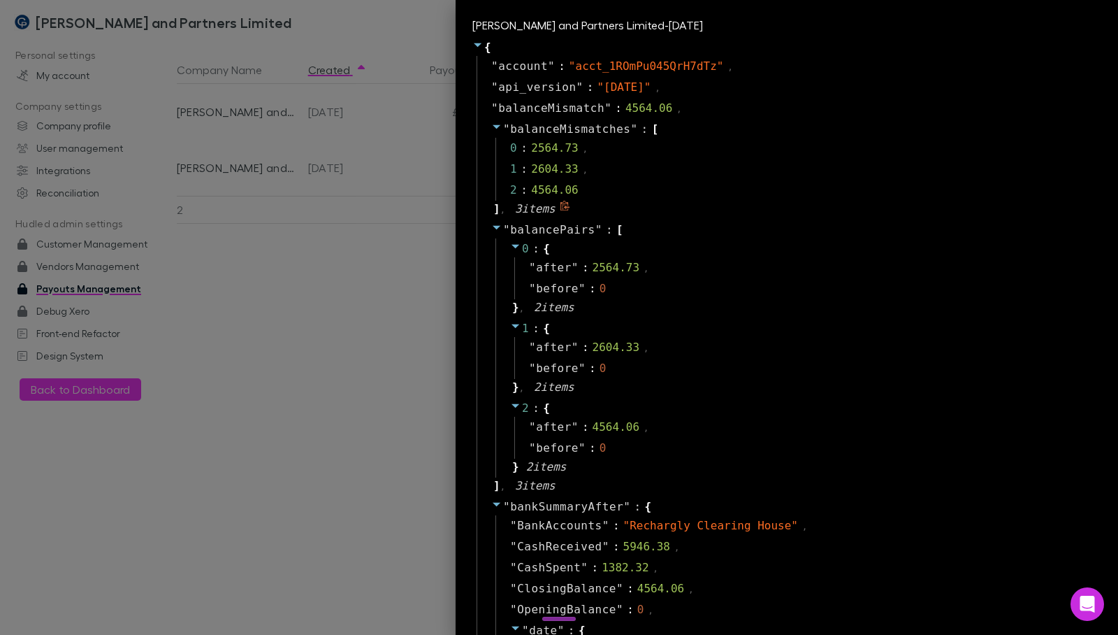
click at [494, 129] on icon at bounding box center [496, 126] width 11 height 11
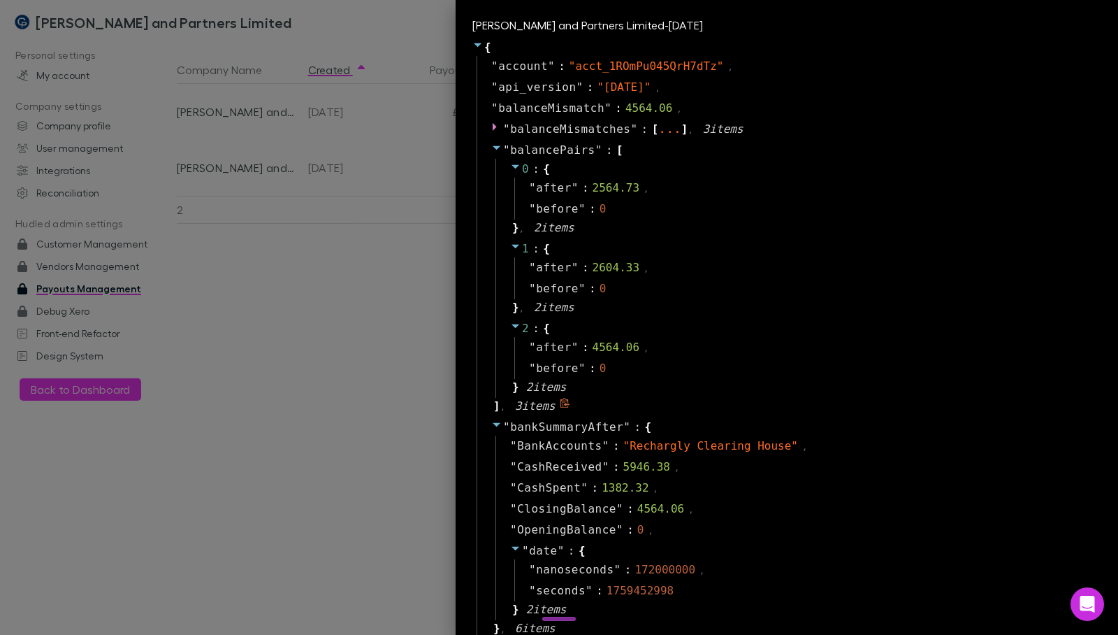
click at [492, 145] on icon at bounding box center [496, 147] width 11 height 11
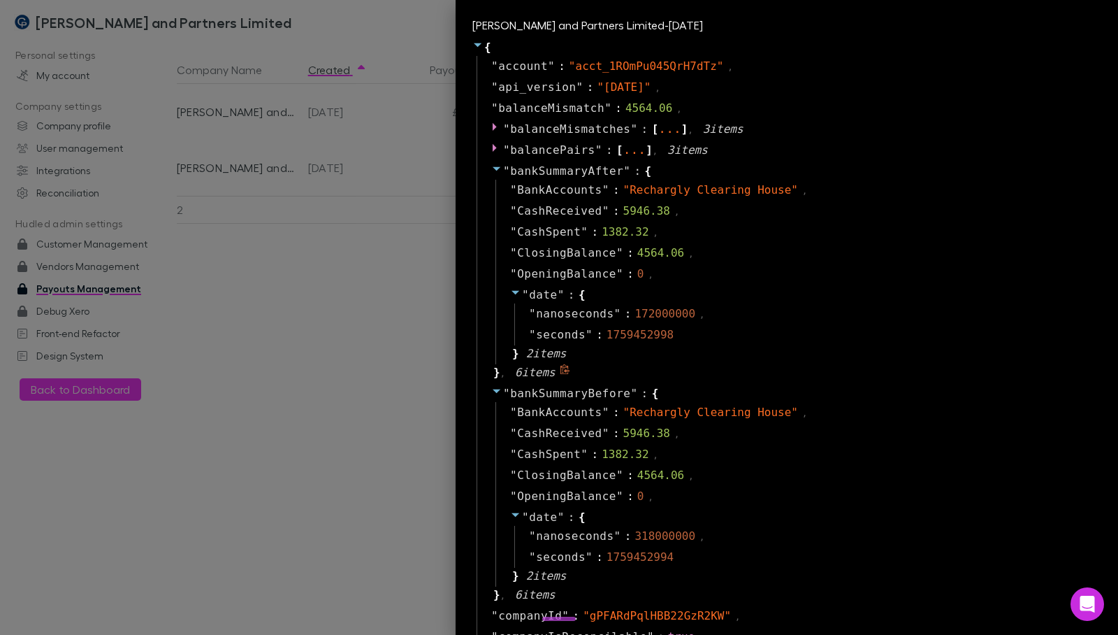
click at [491, 165] on icon at bounding box center [496, 168] width 11 height 11
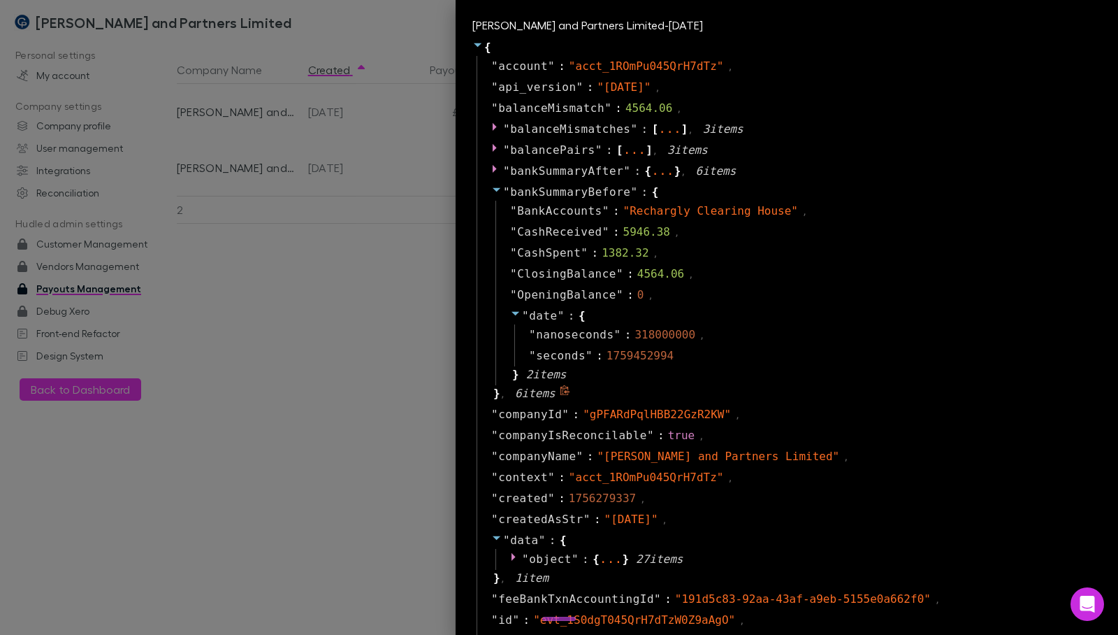
click at [493, 188] on icon at bounding box center [497, 190] width 8 height 4
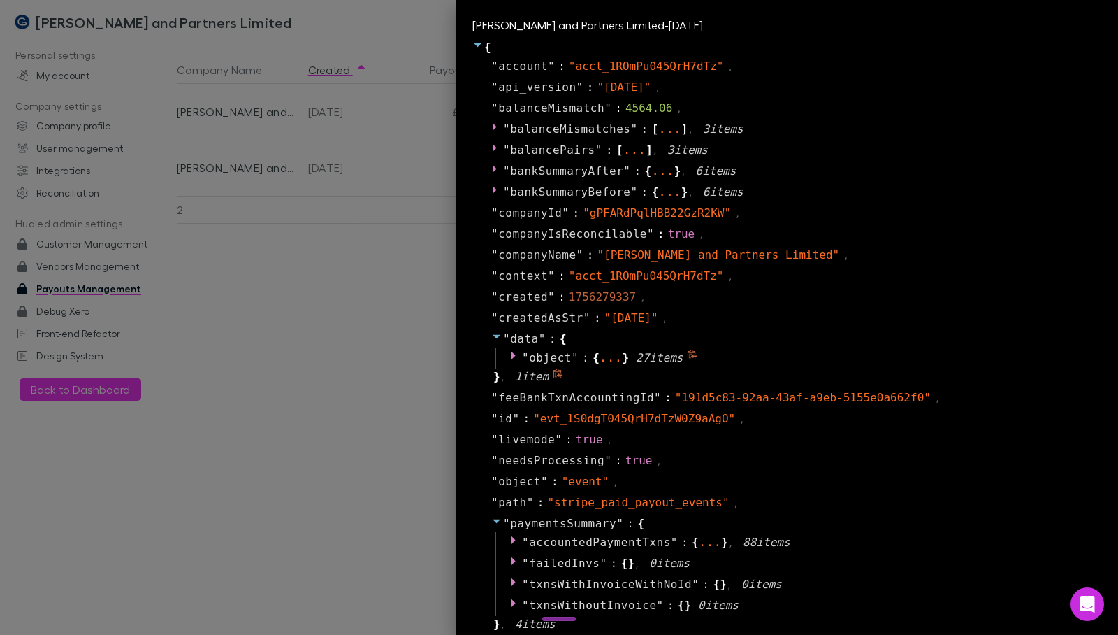
click at [512, 357] on icon at bounding box center [514, 356] width 4 height 8
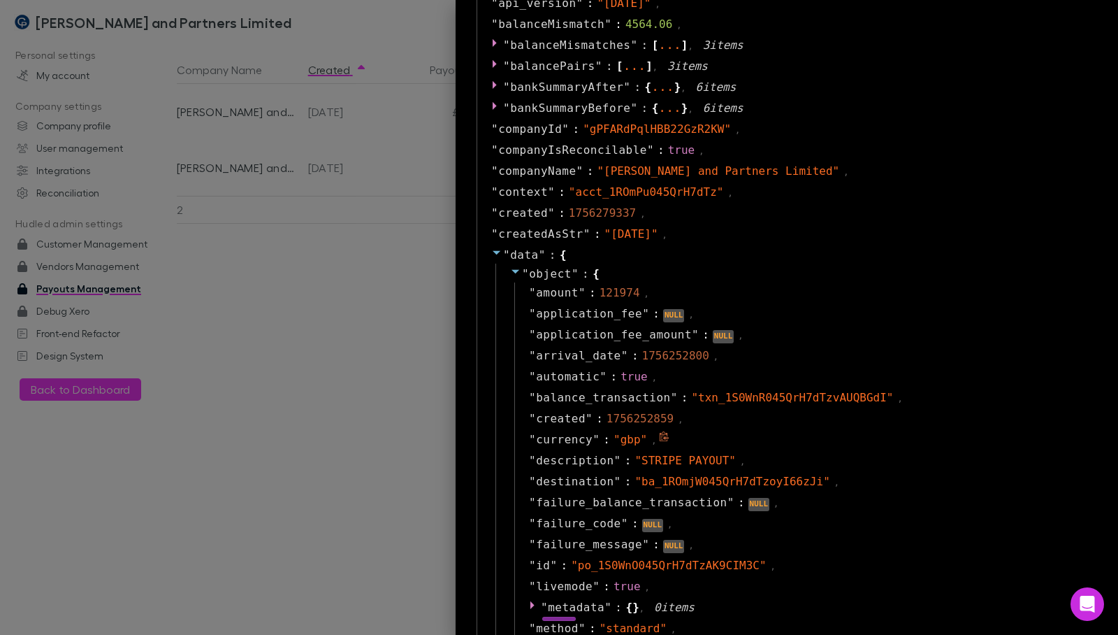
scroll to position [126, 0]
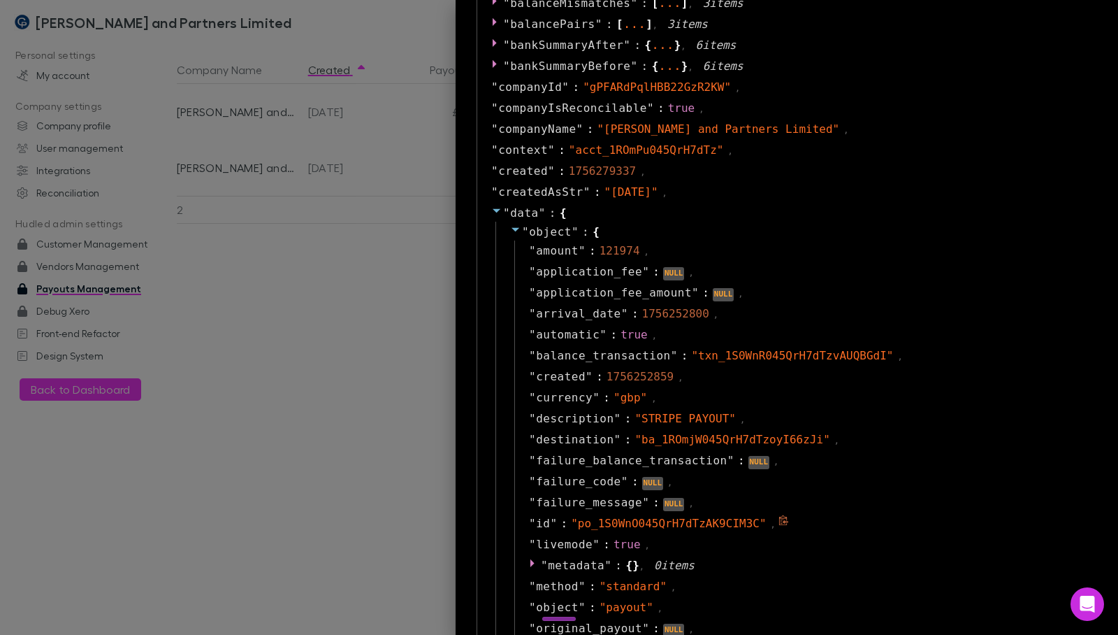
click at [779, 522] on icon at bounding box center [783, 520] width 9 height 10
click at [415, 264] on div at bounding box center [559, 317] width 1118 height 635
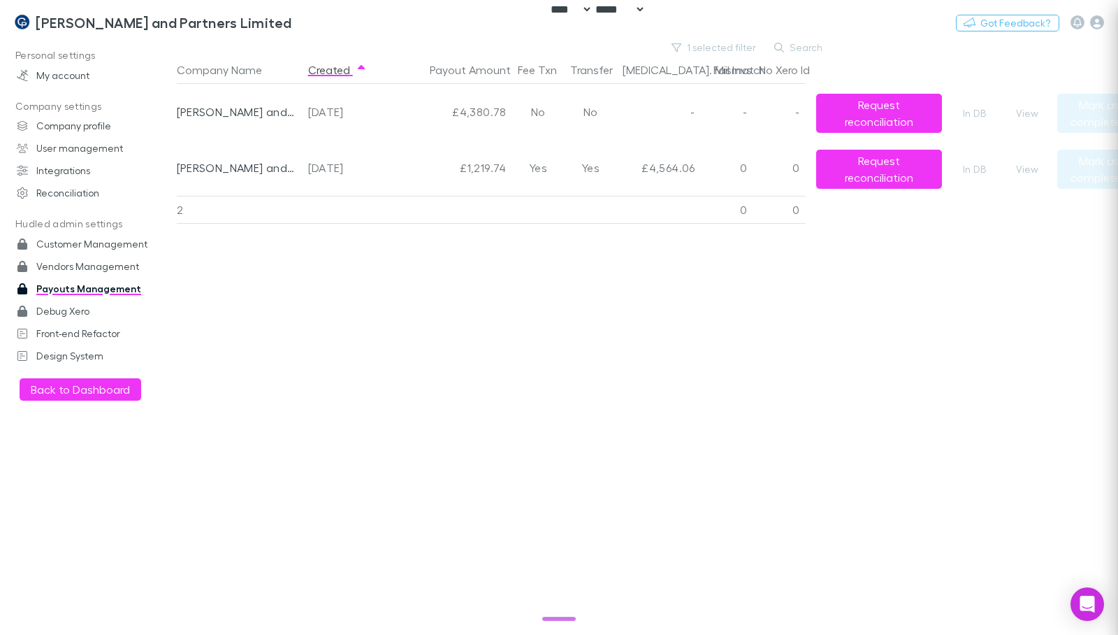
scroll to position [0, 0]
click at [667, 171] on div "£4,564.06" at bounding box center [659, 168] width 84 height 56
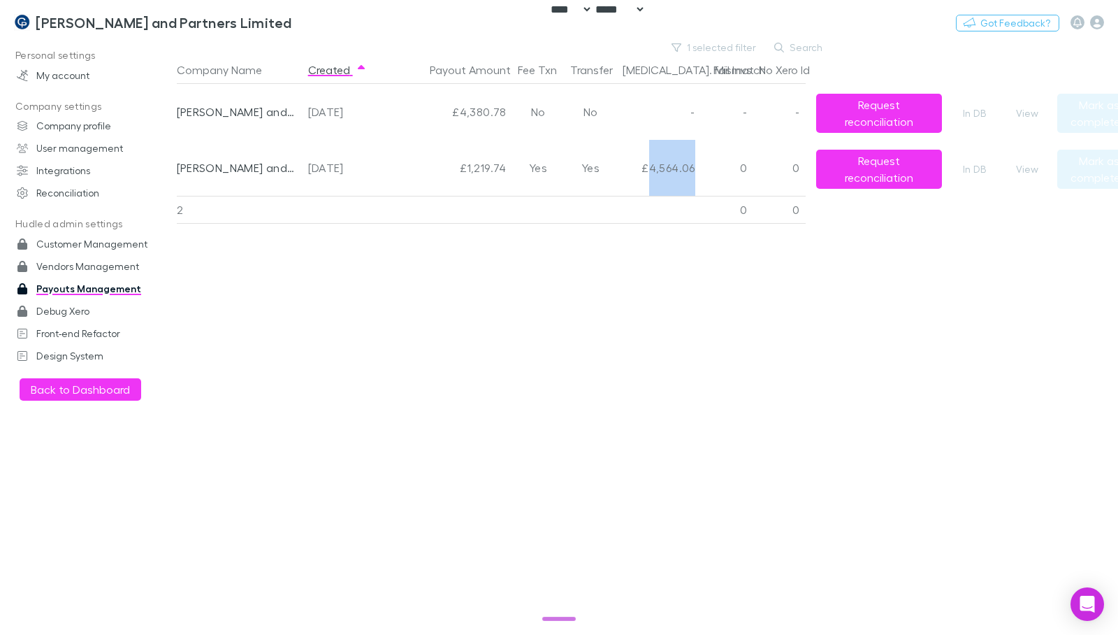
click at [667, 171] on div "£4,564.06" at bounding box center [659, 168] width 84 height 56
copy div "4,564.06"
click at [494, 118] on div "£4,380.78" at bounding box center [450, 112] width 126 height 56
copy div "4,380.78"
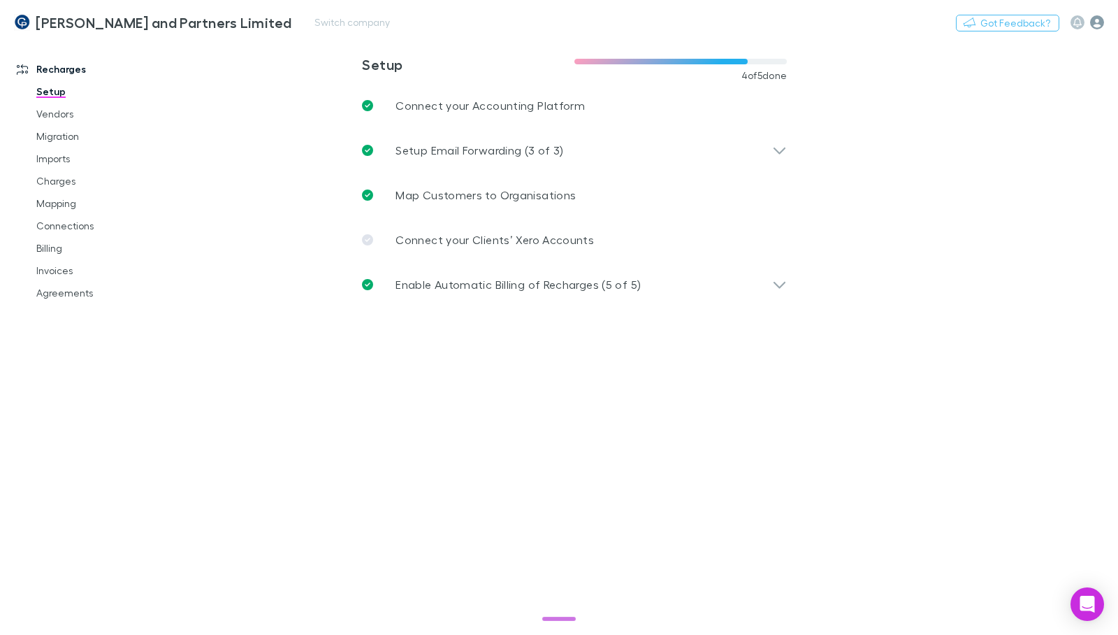
click at [1098, 20] on icon "button" at bounding box center [1097, 22] width 14 height 14
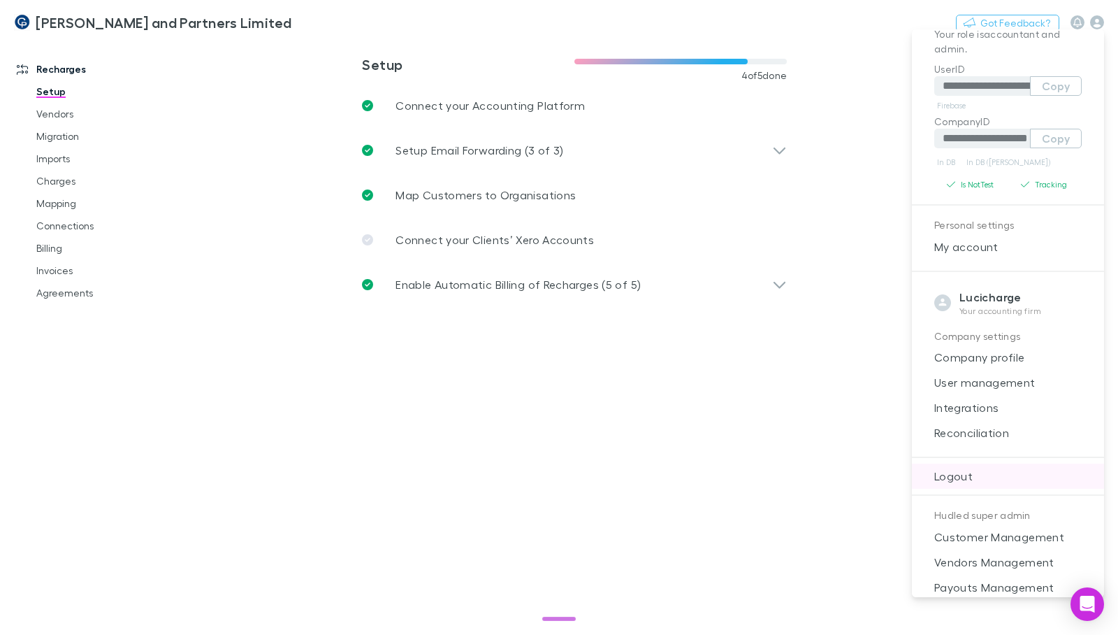
scroll to position [98, 0]
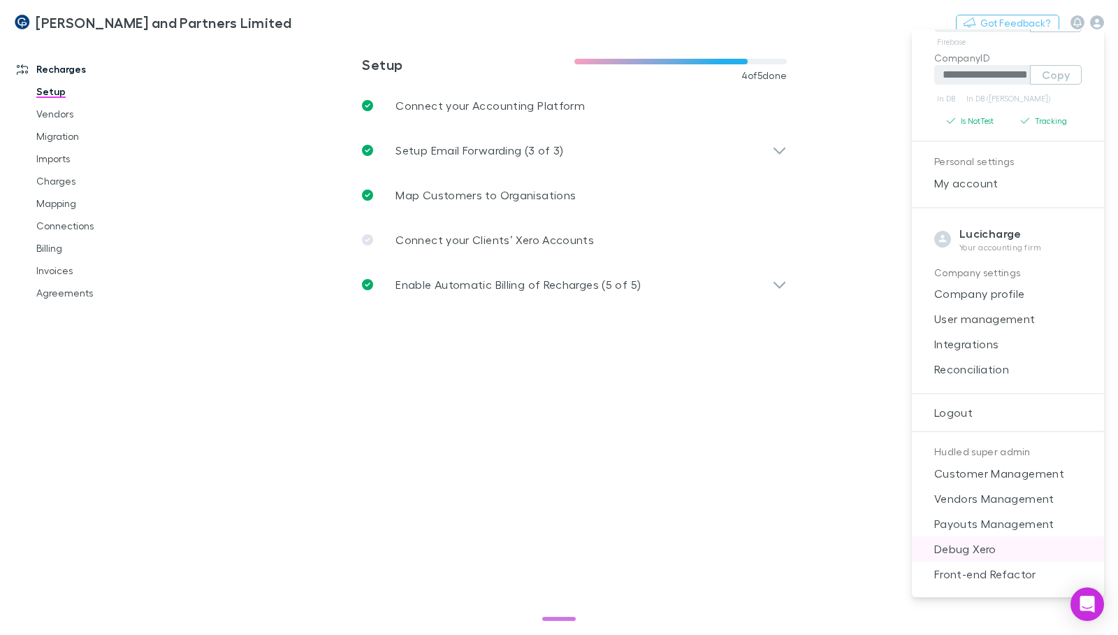
click at [995, 552] on span "Debug Xero" at bounding box center [1008, 548] width 170 height 17
select select "****"
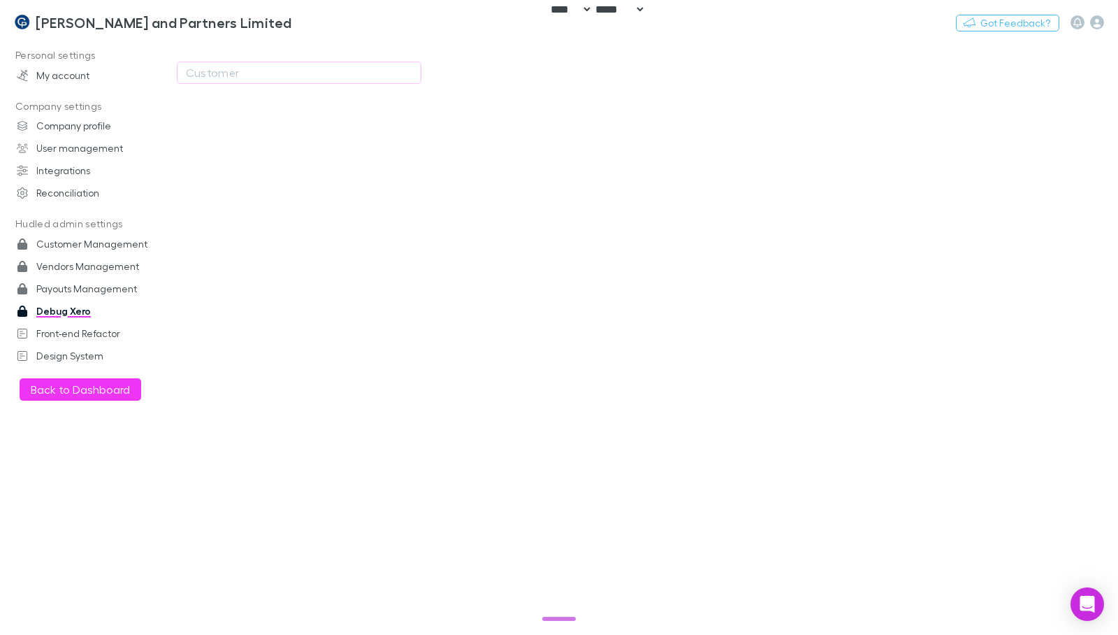
click at [333, 85] on div "Customer" at bounding box center [299, 79] width 245 height 34
click at [333, 78] on div "Customer" at bounding box center [299, 72] width 226 height 17
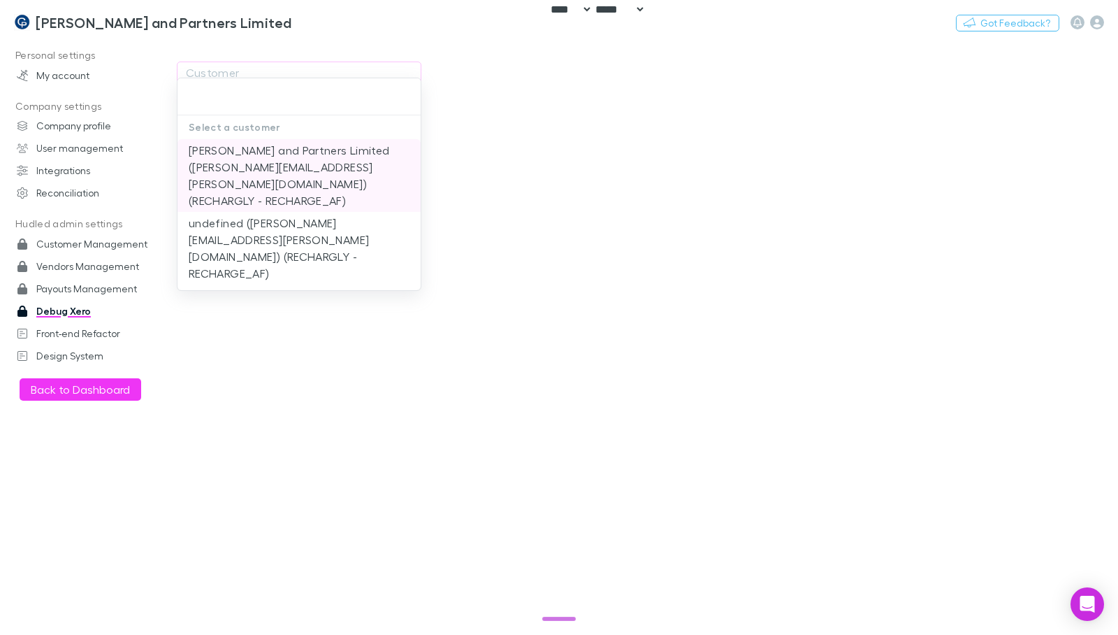
click at [279, 168] on li "[PERSON_NAME] and Partners Limited ([PERSON_NAME][EMAIL_ADDRESS][PERSON_NAME][D…" at bounding box center [299, 175] width 243 height 73
type input "**********"
